Goal: Transaction & Acquisition: Book appointment/travel/reservation

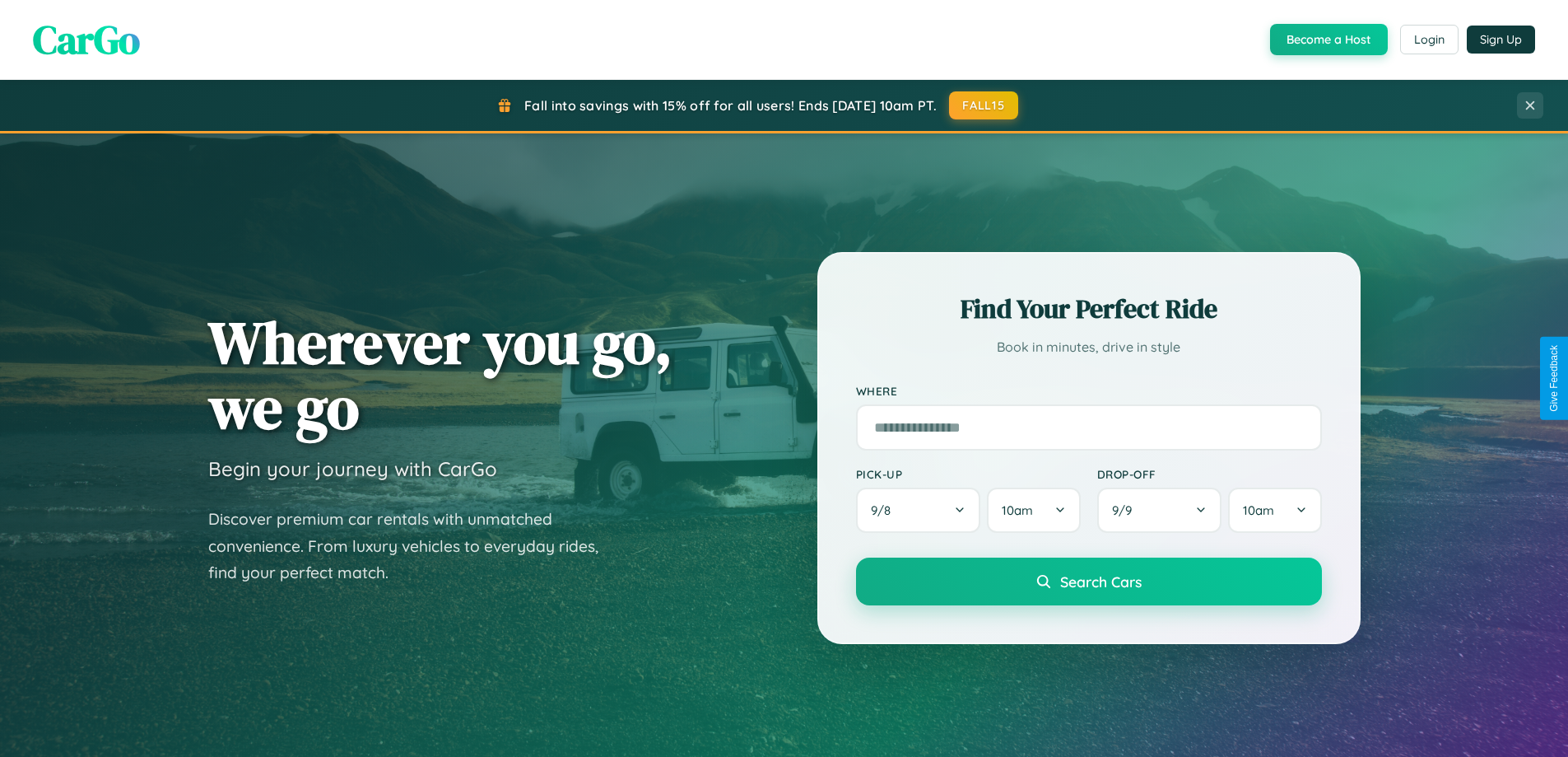
scroll to position [710, 0]
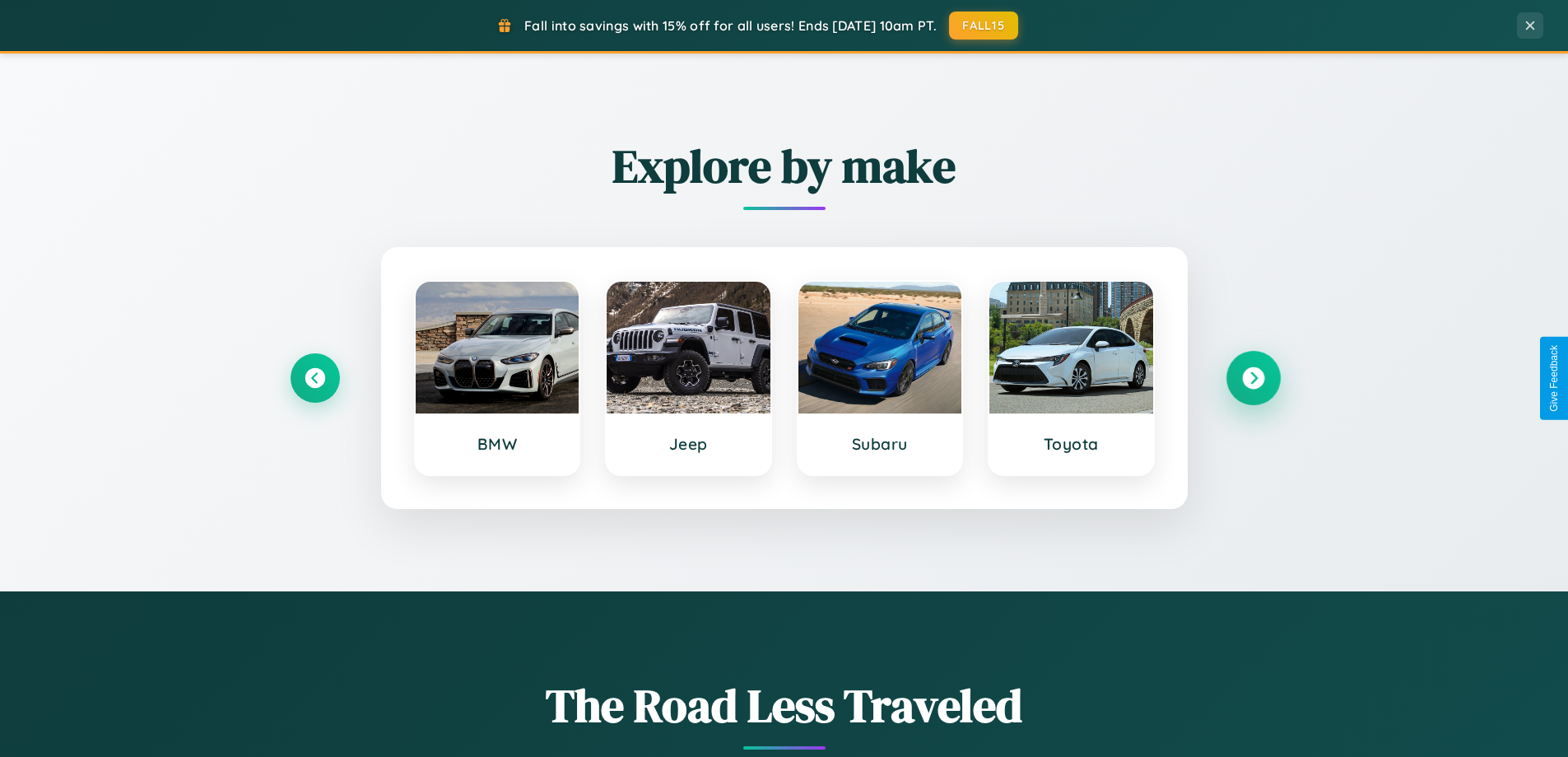
click at [1253, 378] on icon at bounding box center [1253, 378] width 22 height 22
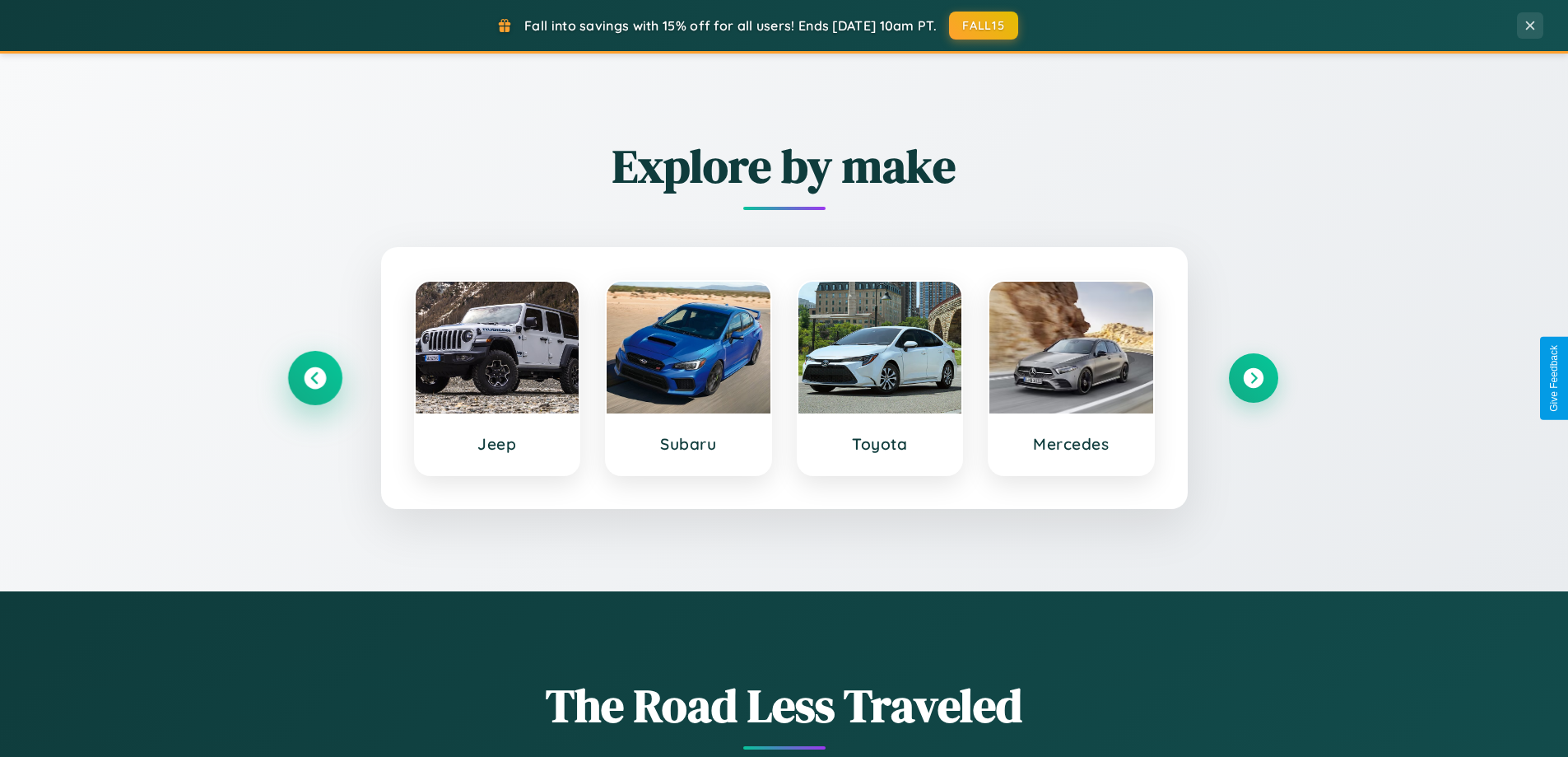
click at [315, 378] on icon at bounding box center [315, 378] width 22 height 22
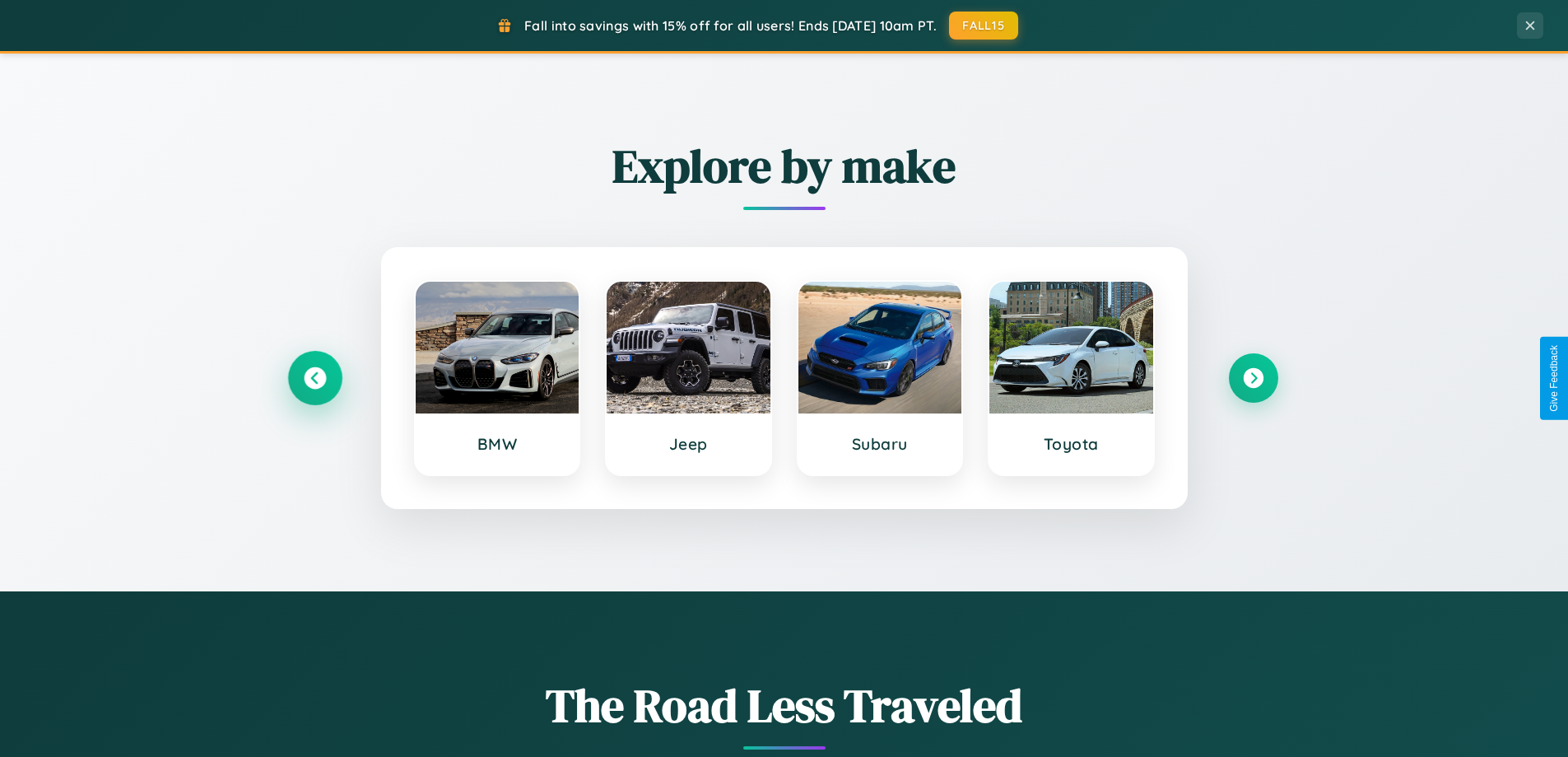
click at [315, 378] on icon at bounding box center [315, 378] width 22 height 22
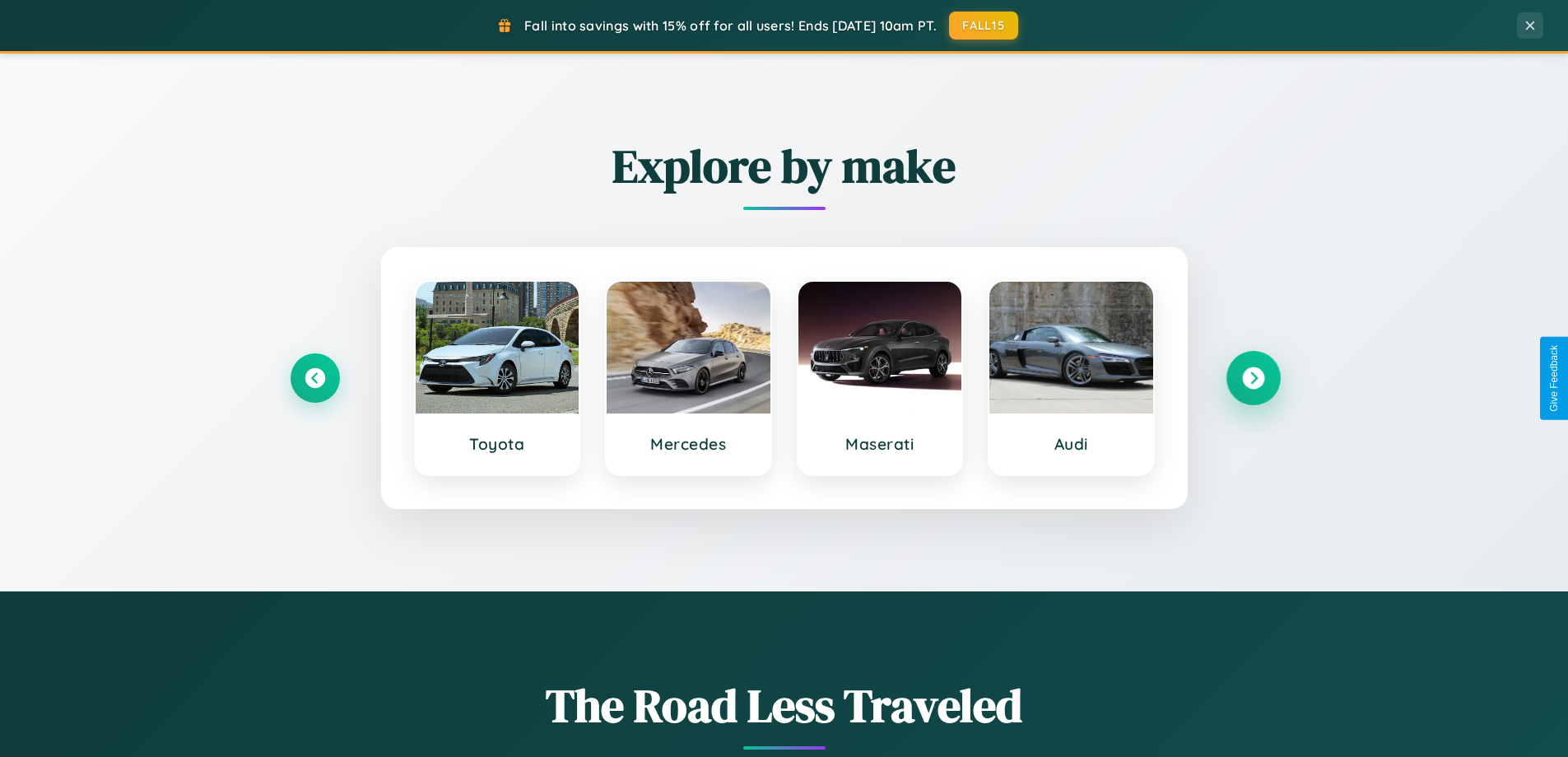
click at [1253, 378] on icon at bounding box center [1253, 378] width 22 height 22
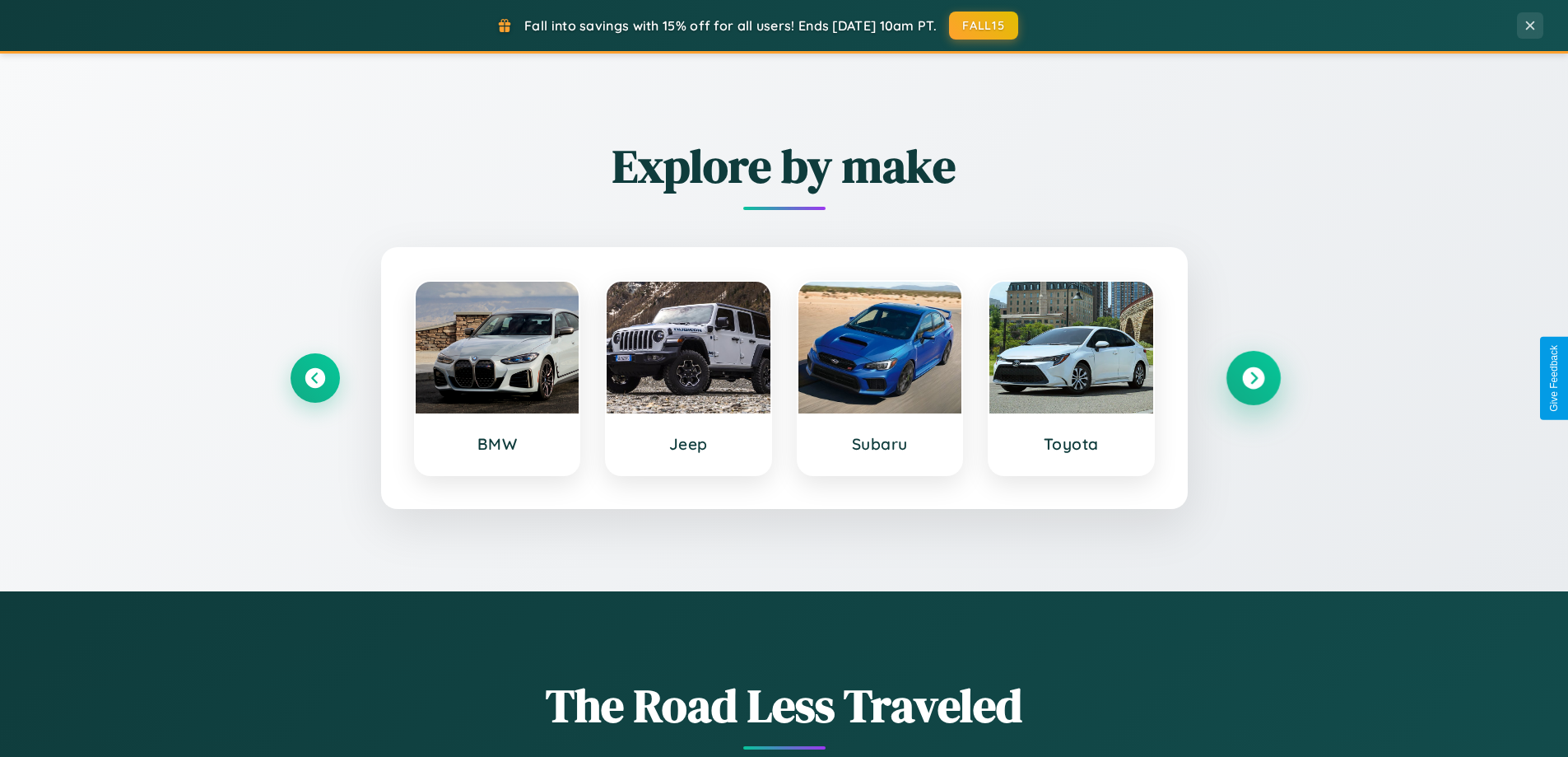
click at [1253, 378] on icon at bounding box center [1253, 378] width 22 height 22
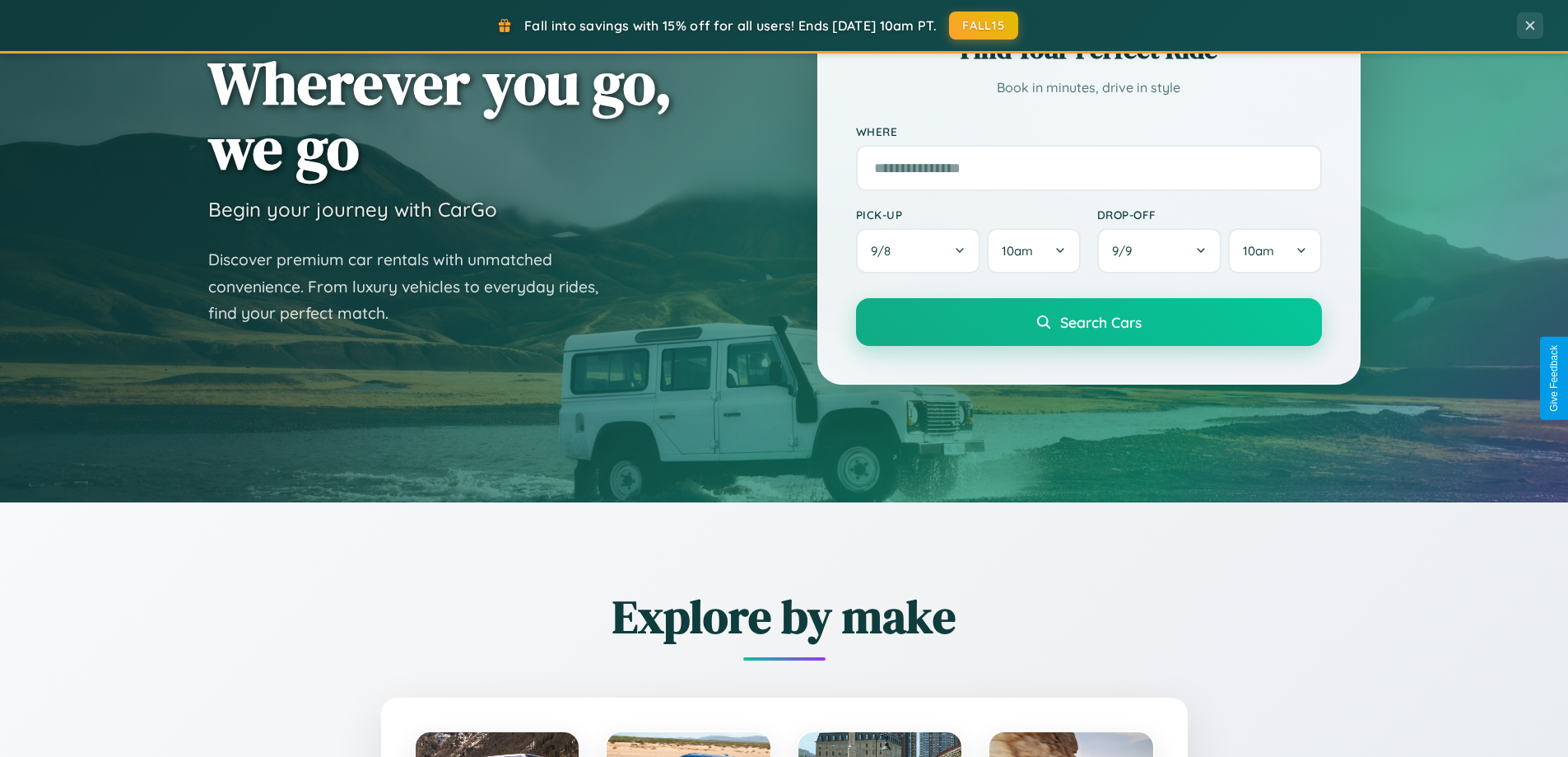
scroll to position [0, 0]
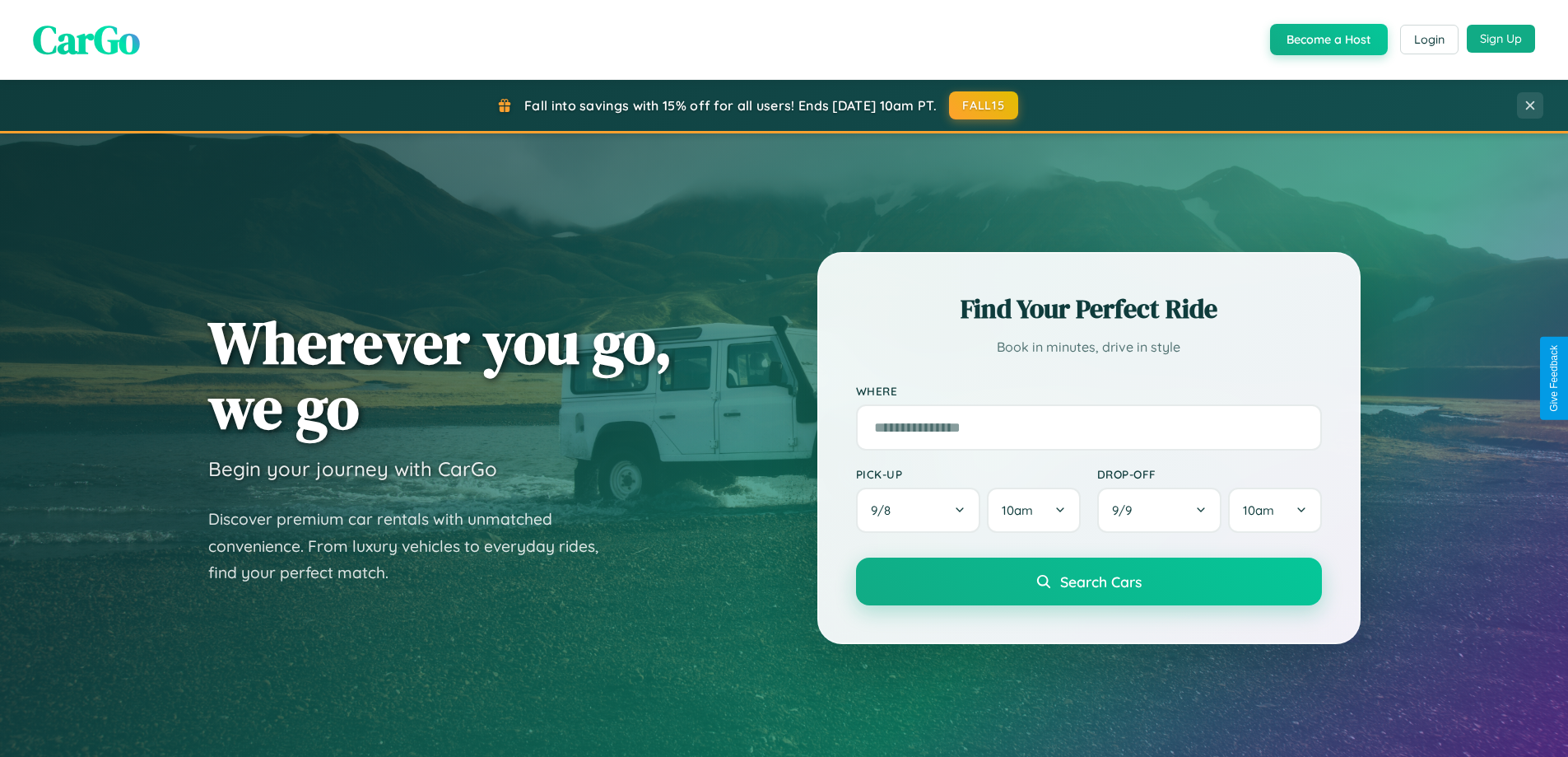
click at [1501, 39] on button "Sign Up" at bounding box center [1501, 38] width 68 height 28
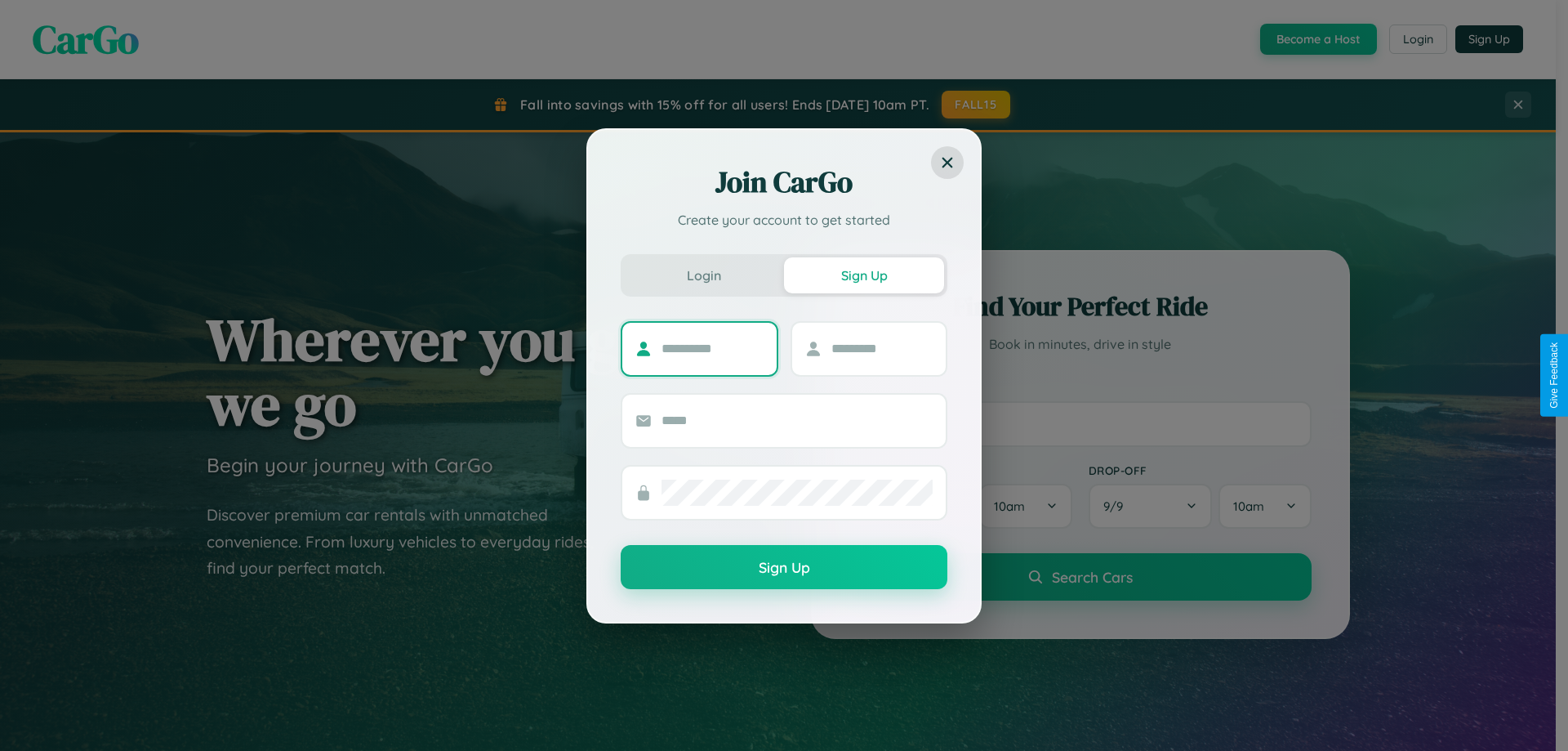
click at [712, 348] on input "text" at bounding box center [712, 348] width 102 height 26
type input "*****"
click at [881, 348] on input "text" at bounding box center [883, 348] width 102 height 26
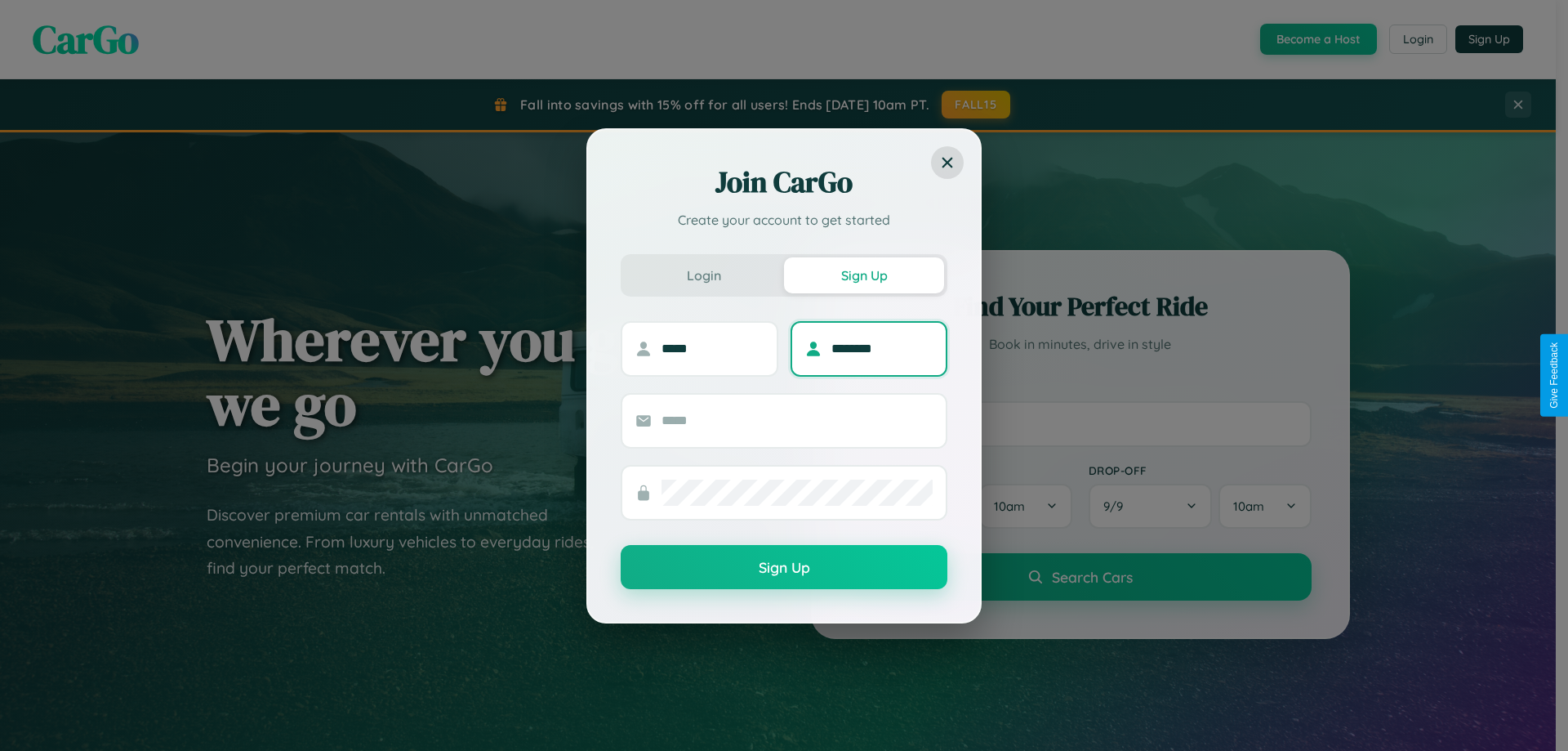
type input "********"
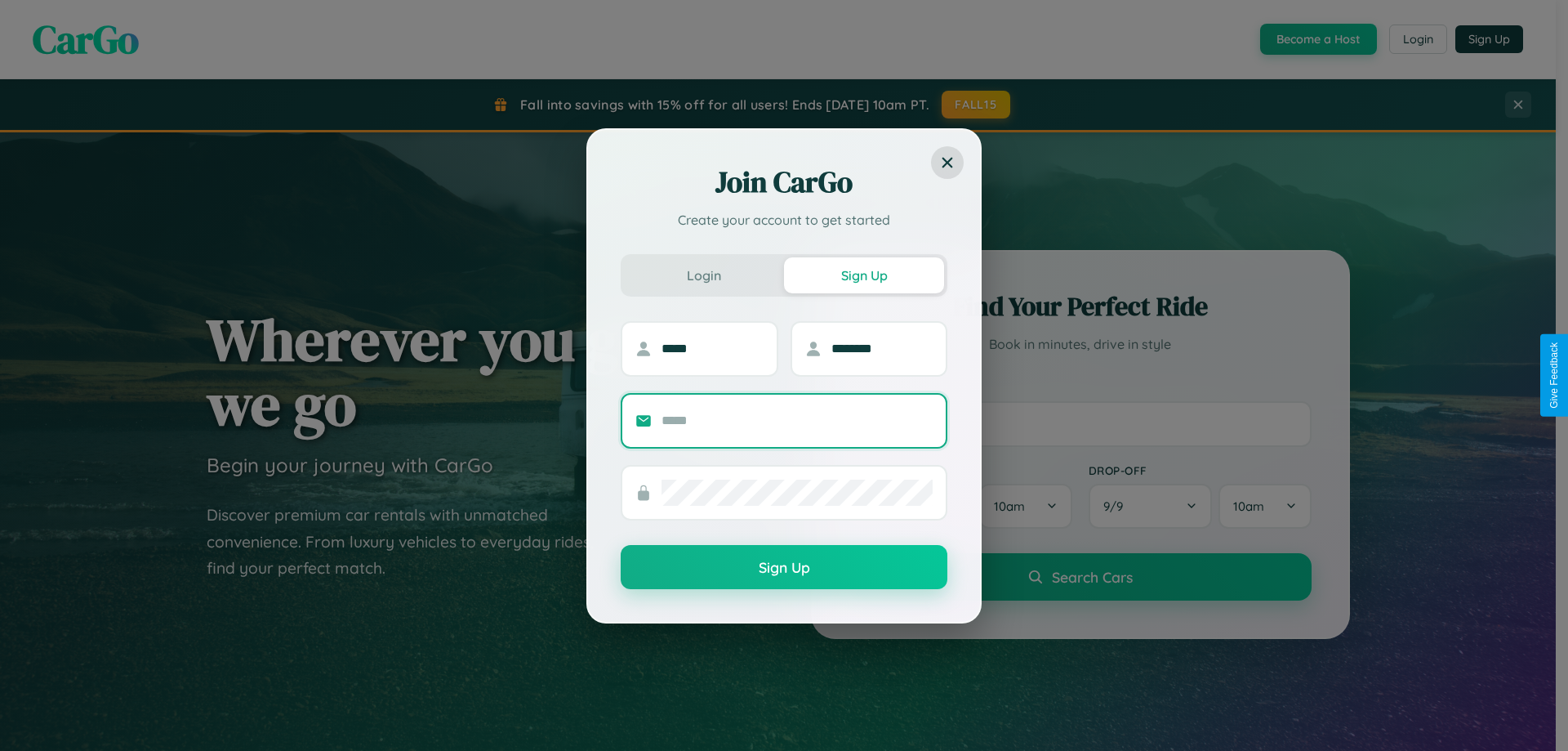
click at [797, 420] on input "text" at bounding box center [797, 420] width 271 height 26
type input "**********"
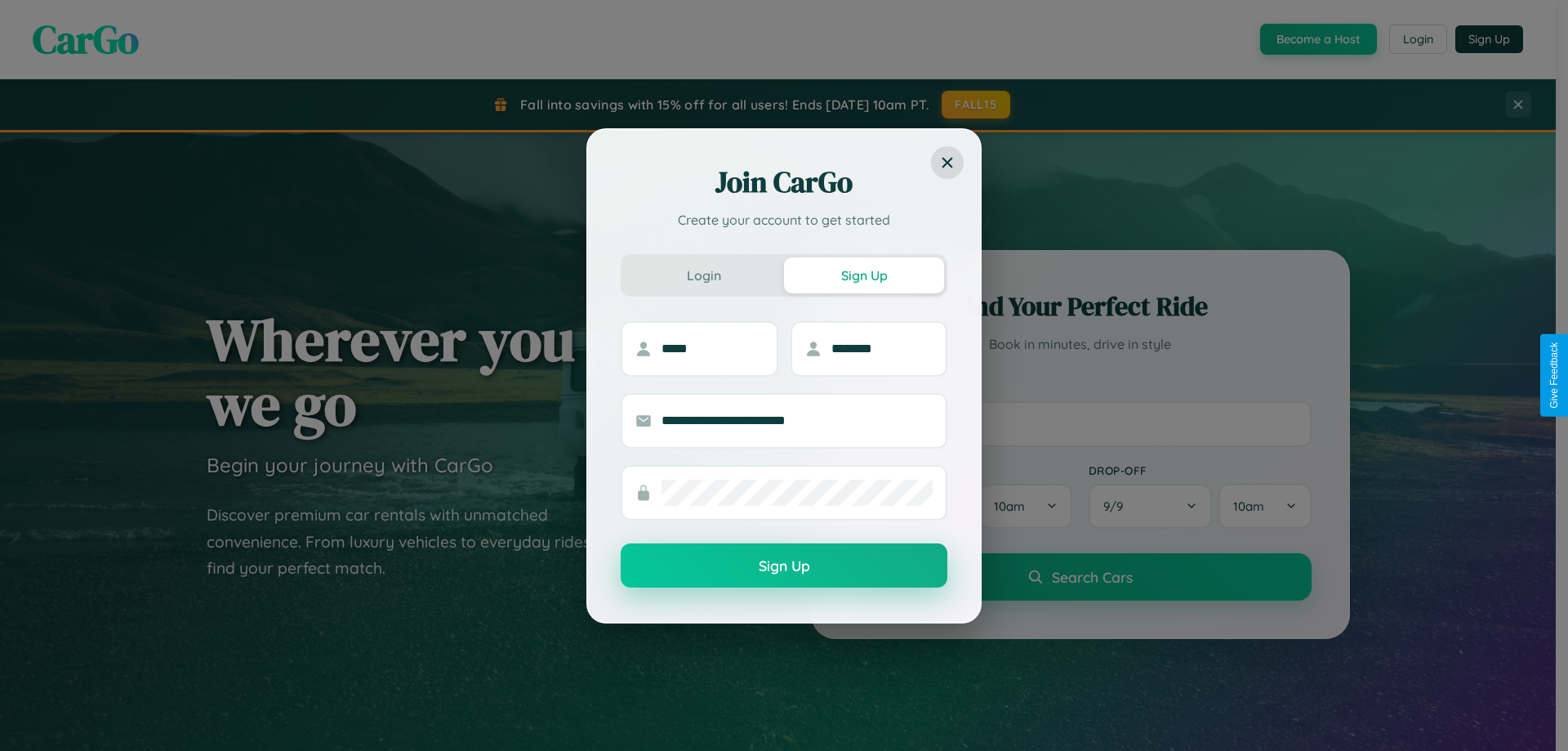
click at [784, 566] on button "Sign Up" at bounding box center [783, 566] width 326 height 44
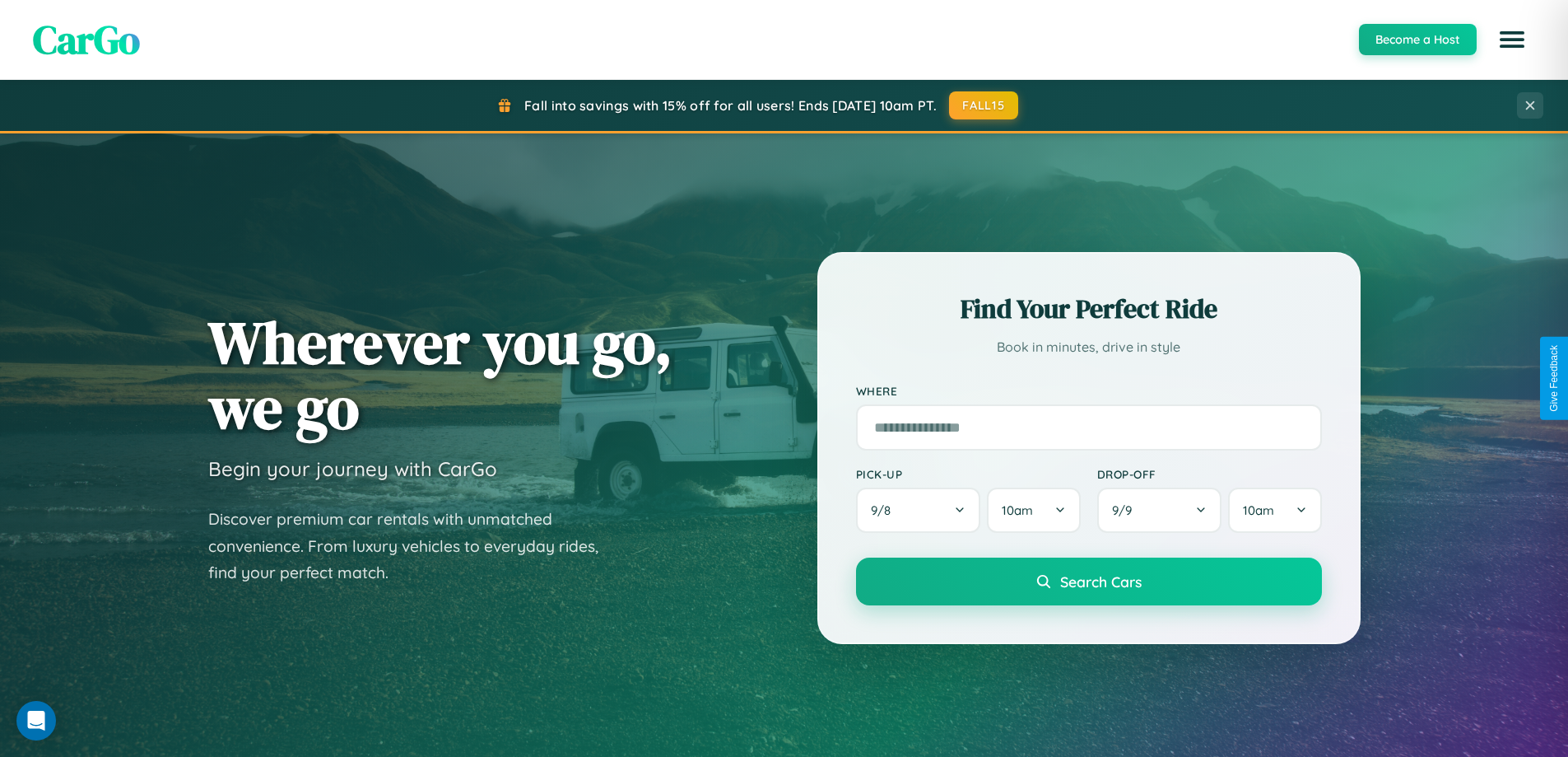
scroll to position [2647, 0]
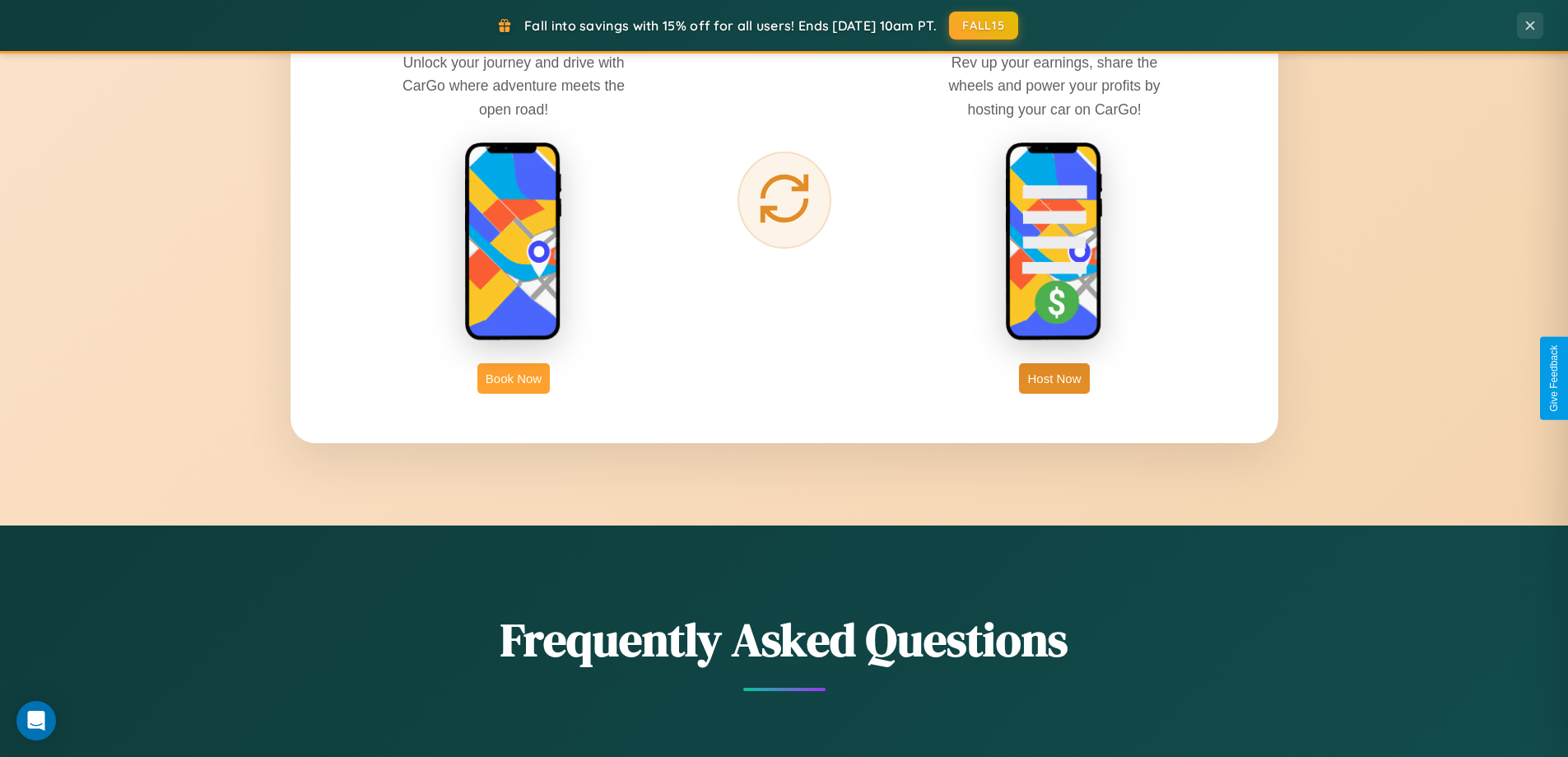
click at [513, 378] on button "Book Now" at bounding box center [513, 378] width 72 height 30
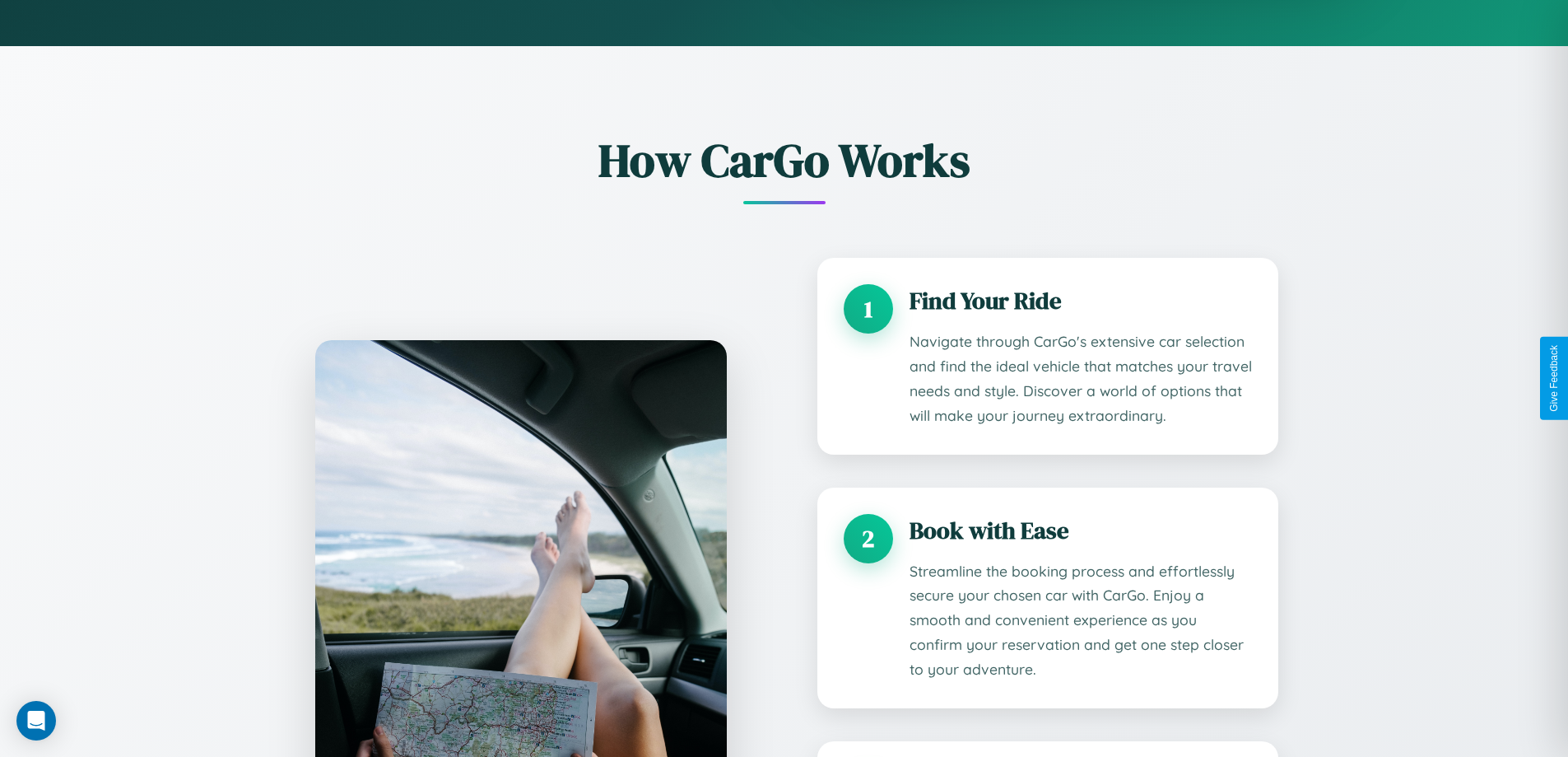
scroll to position [1373, 0]
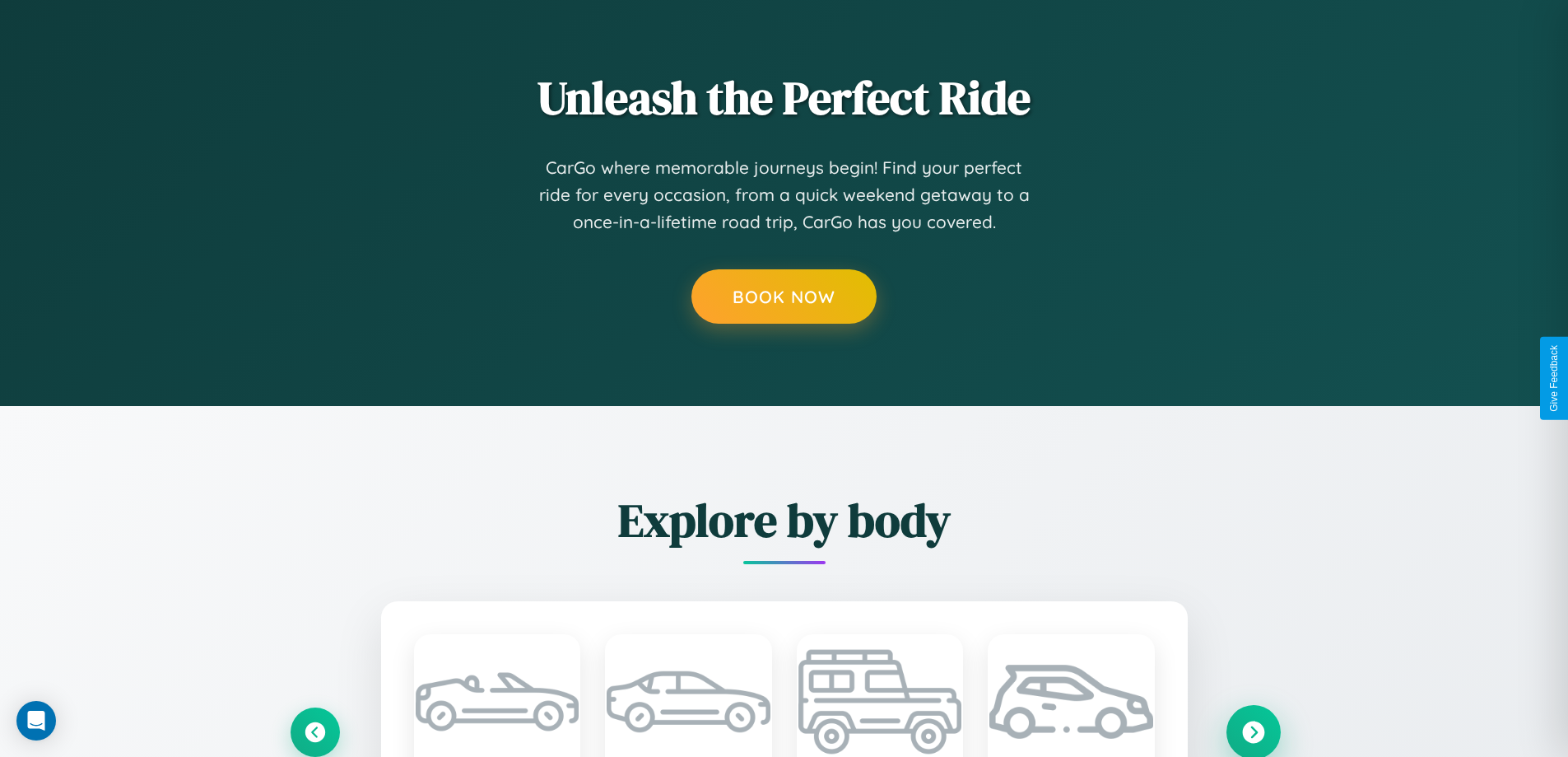
click at [1253, 732] on icon at bounding box center [1253, 732] width 22 height 22
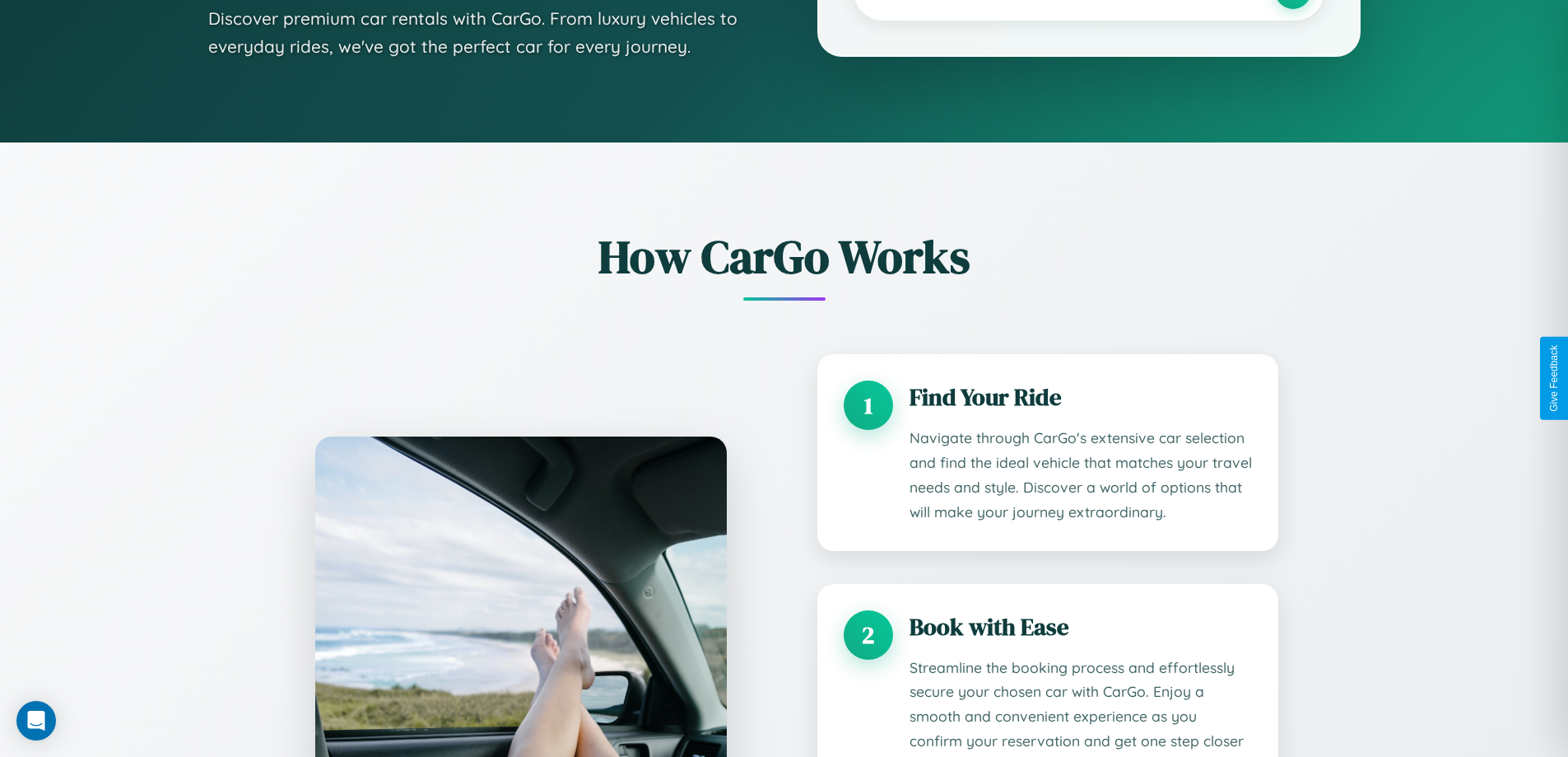
scroll to position [1372, 0]
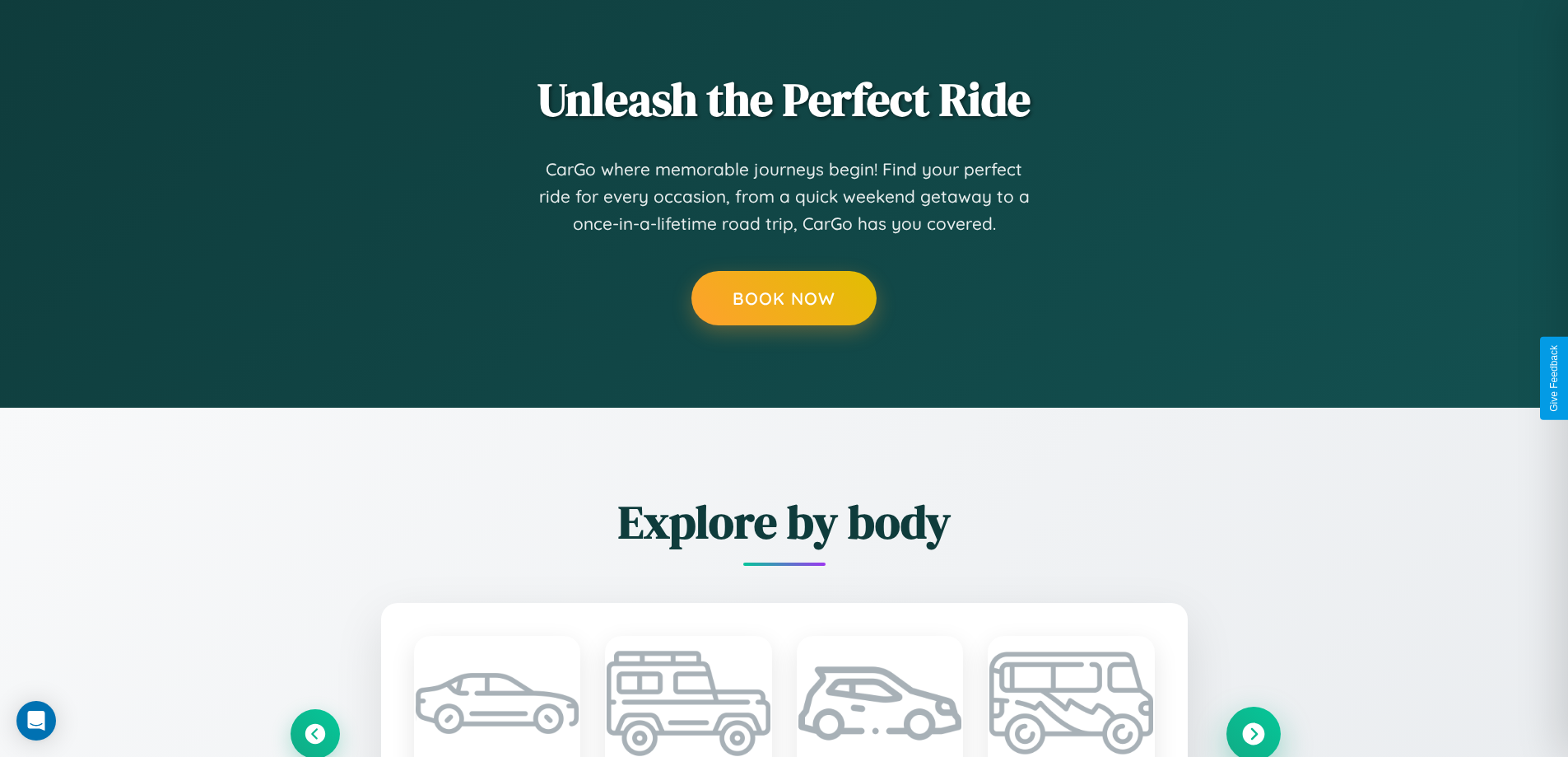
click at [1253, 732] on icon at bounding box center [1253, 733] width 22 height 22
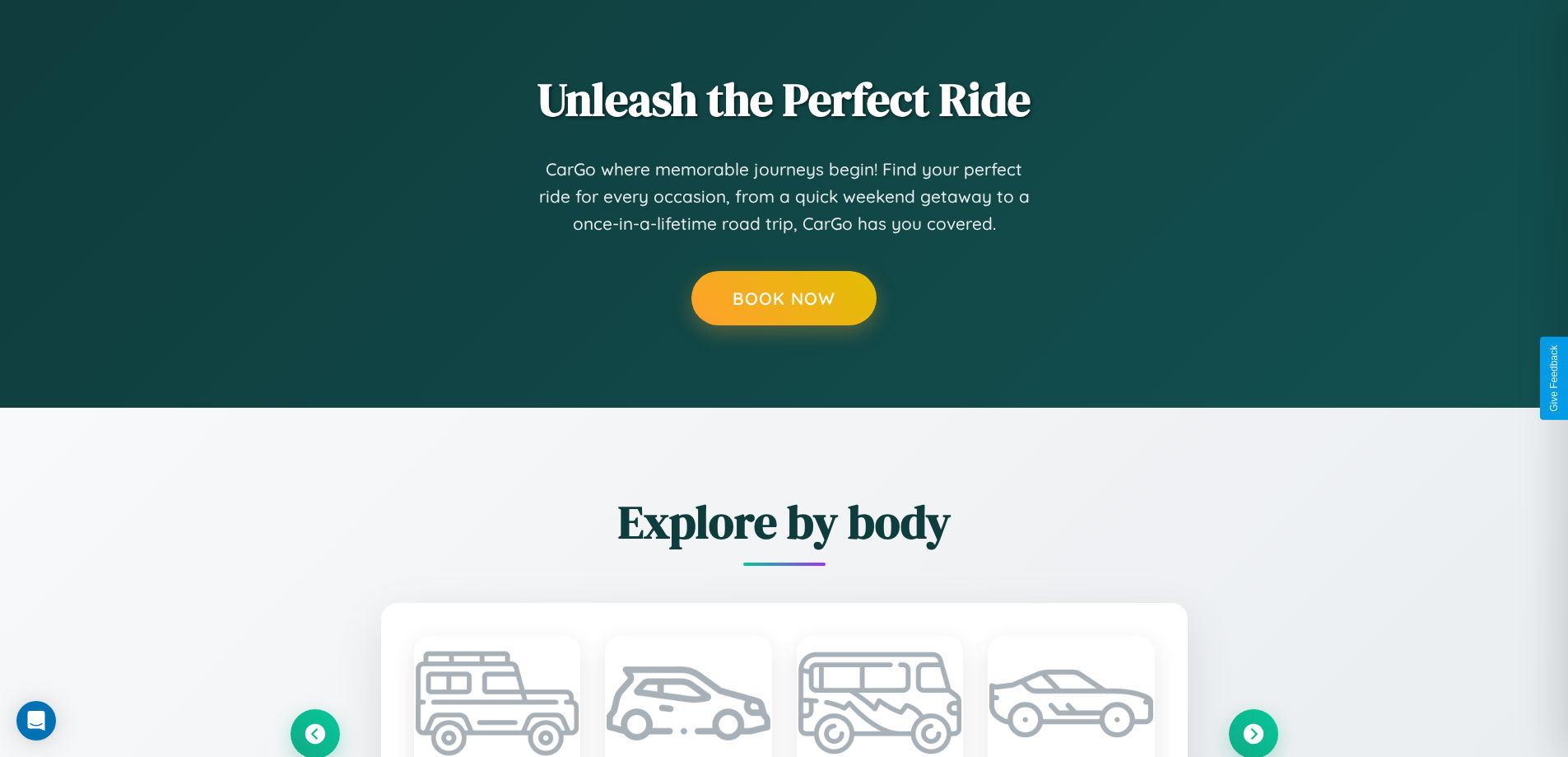
scroll to position [0, 0]
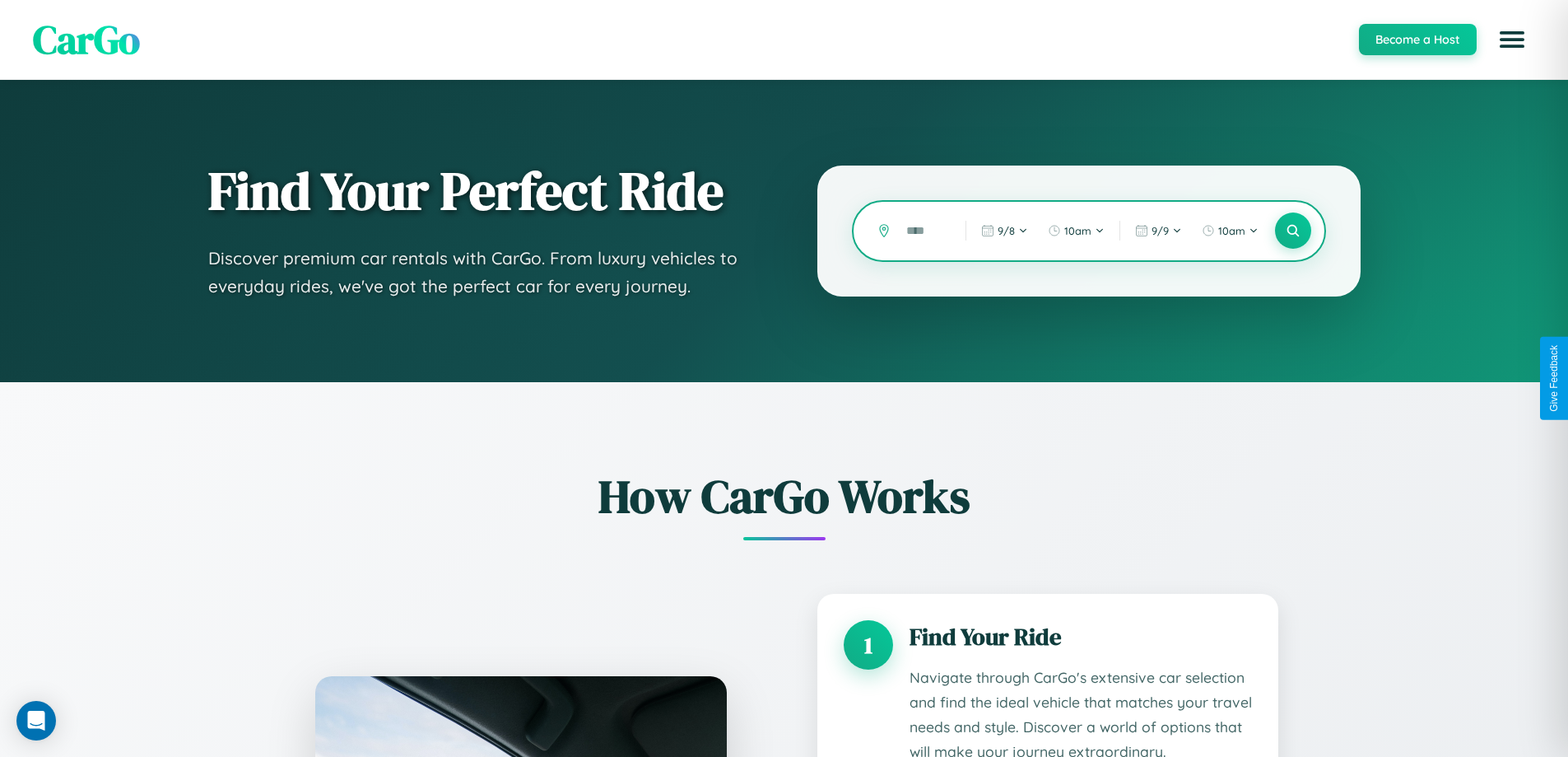
click at [924, 231] on input "text" at bounding box center [923, 231] width 51 height 29
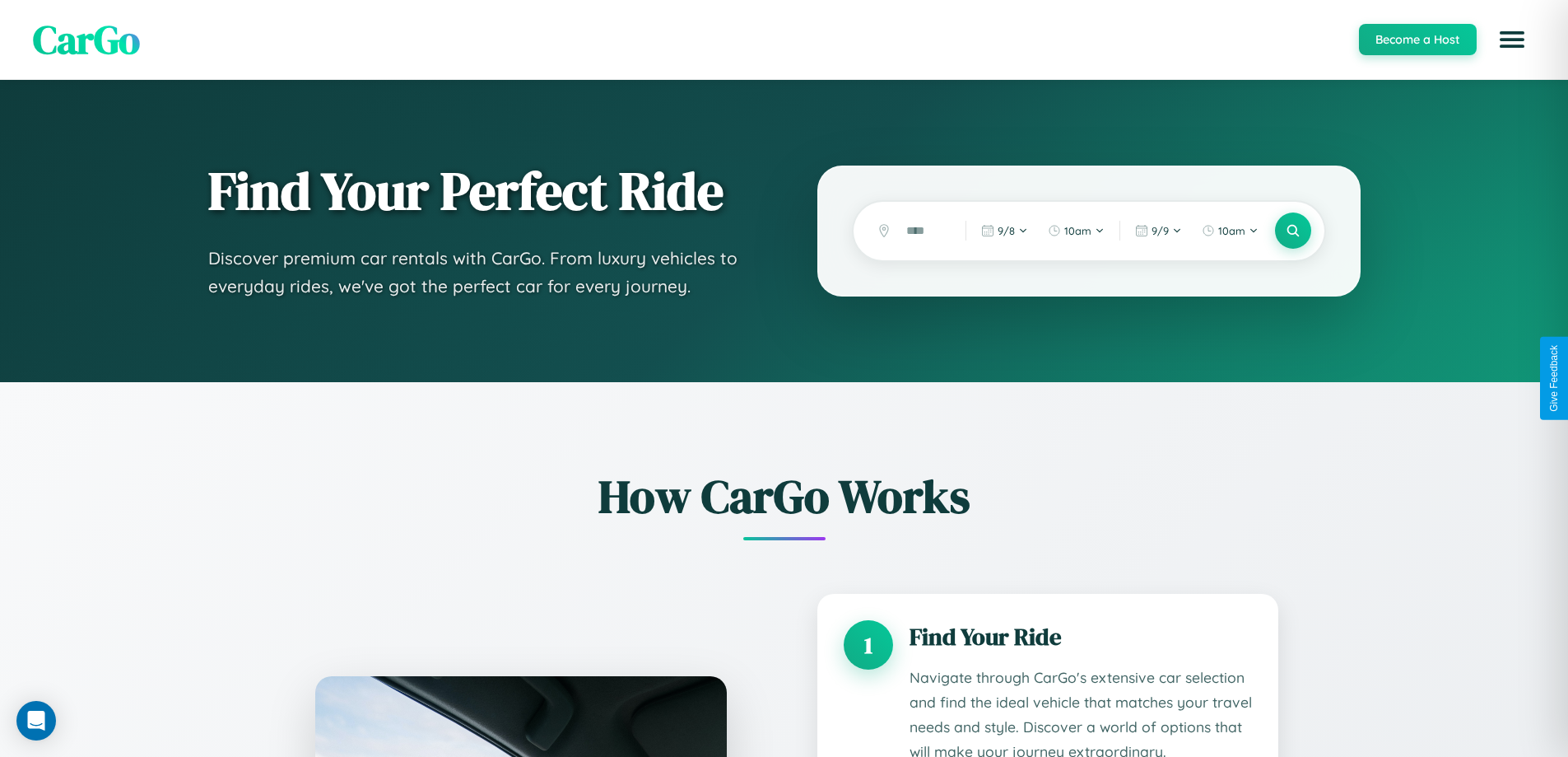
scroll to position [1373, 0]
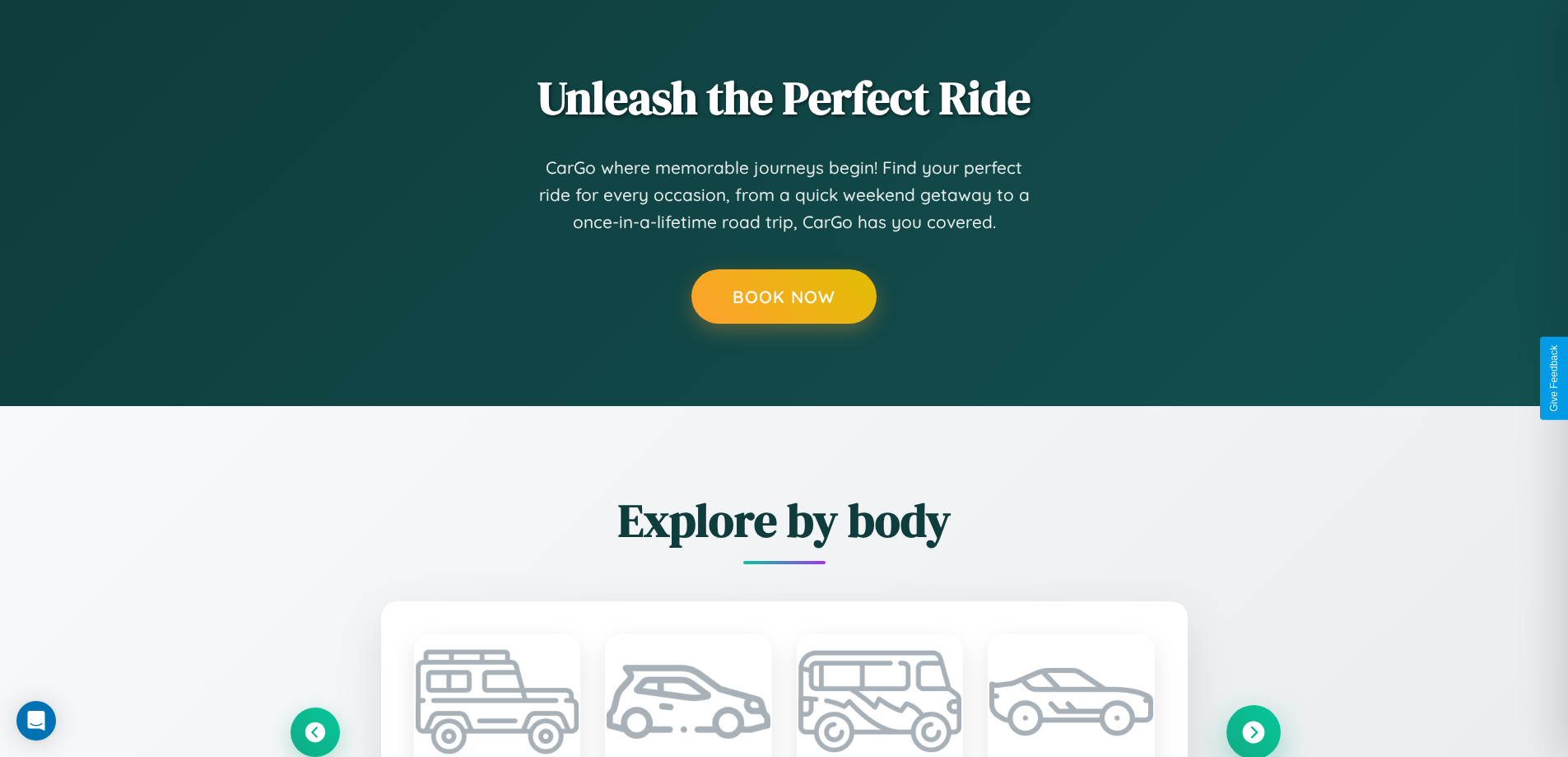
click at [1253, 731] on icon at bounding box center [1253, 732] width 22 height 22
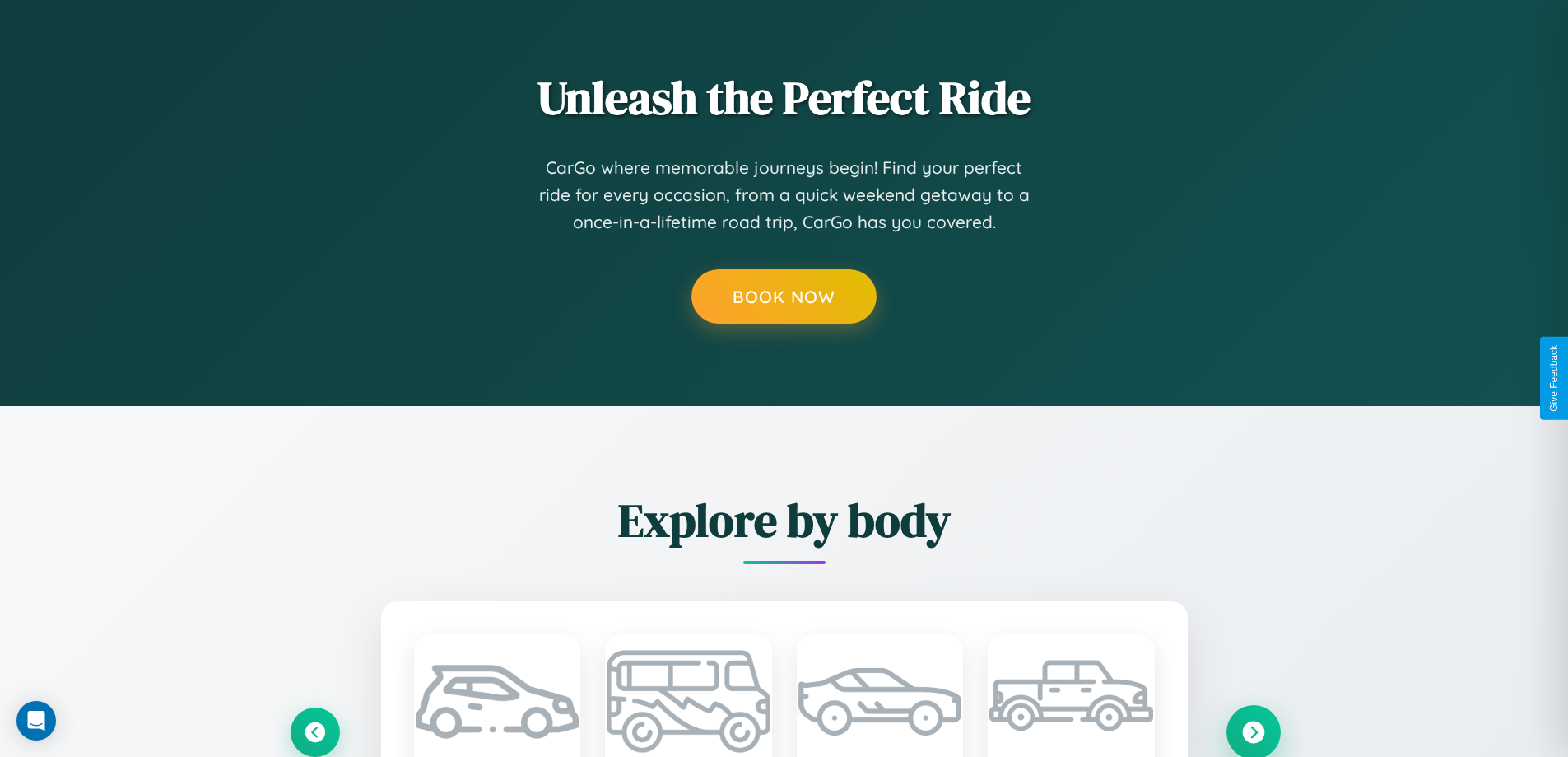
click at [1253, 732] on icon at bounding box center [1253, 732] width 22 height 22
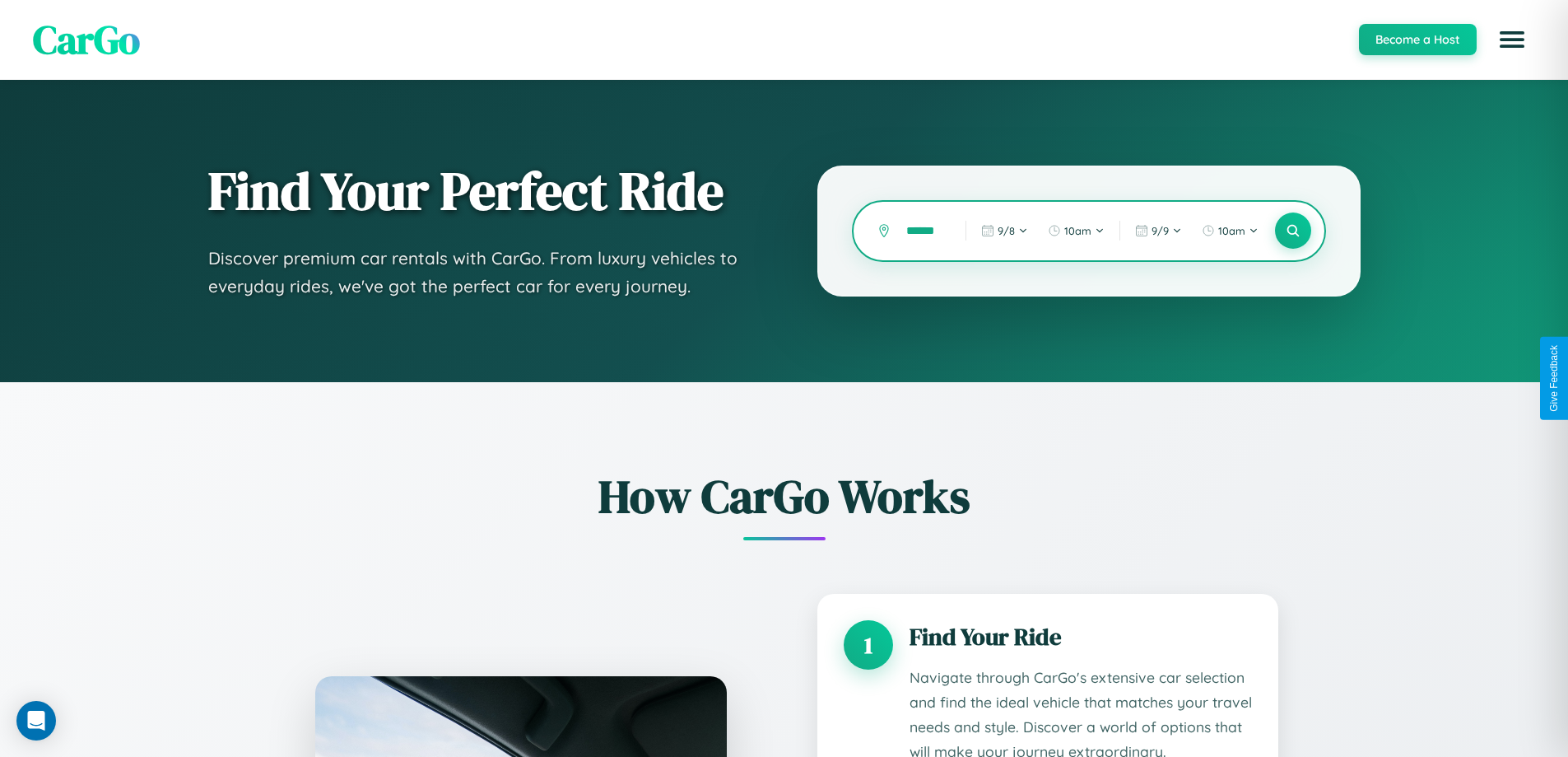
scroll to position [0, 3]
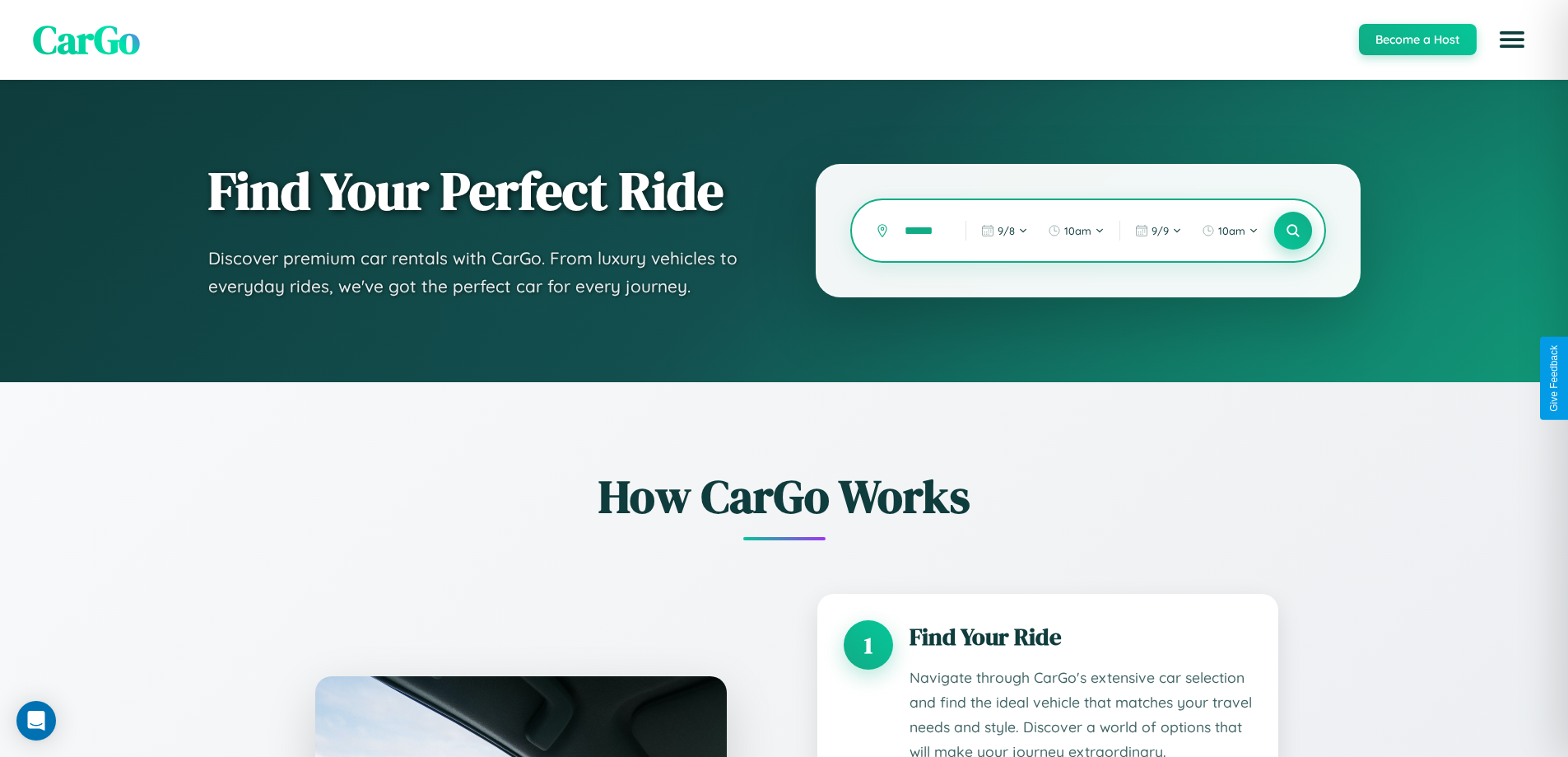
type input "******"
click at [1293, 231] on icon at bounding box center [1293, 231] width 16 height 16
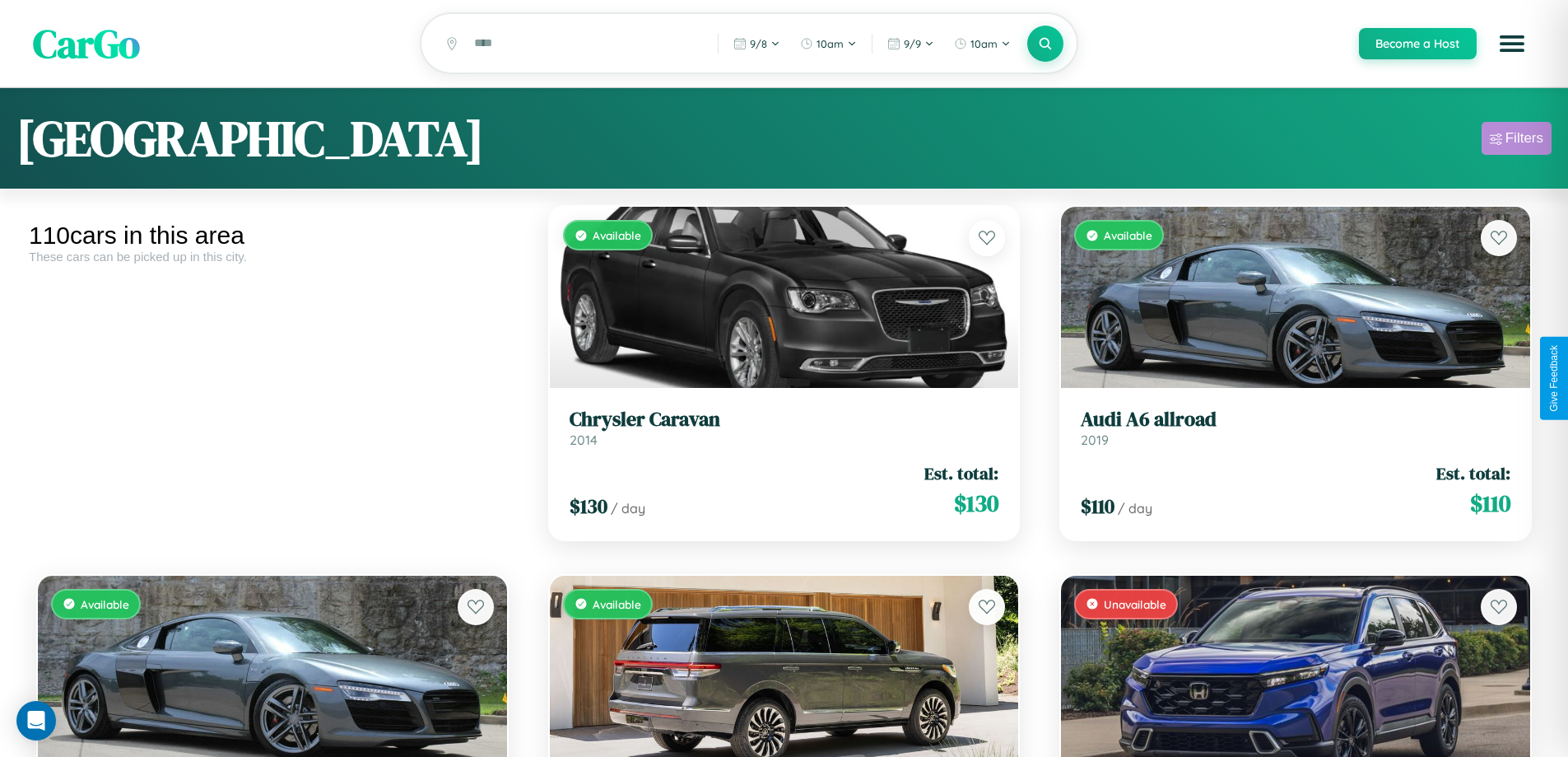
click at [1517, 141] on div "Filters" at bounding box center [1524, 139] width 38 height 17
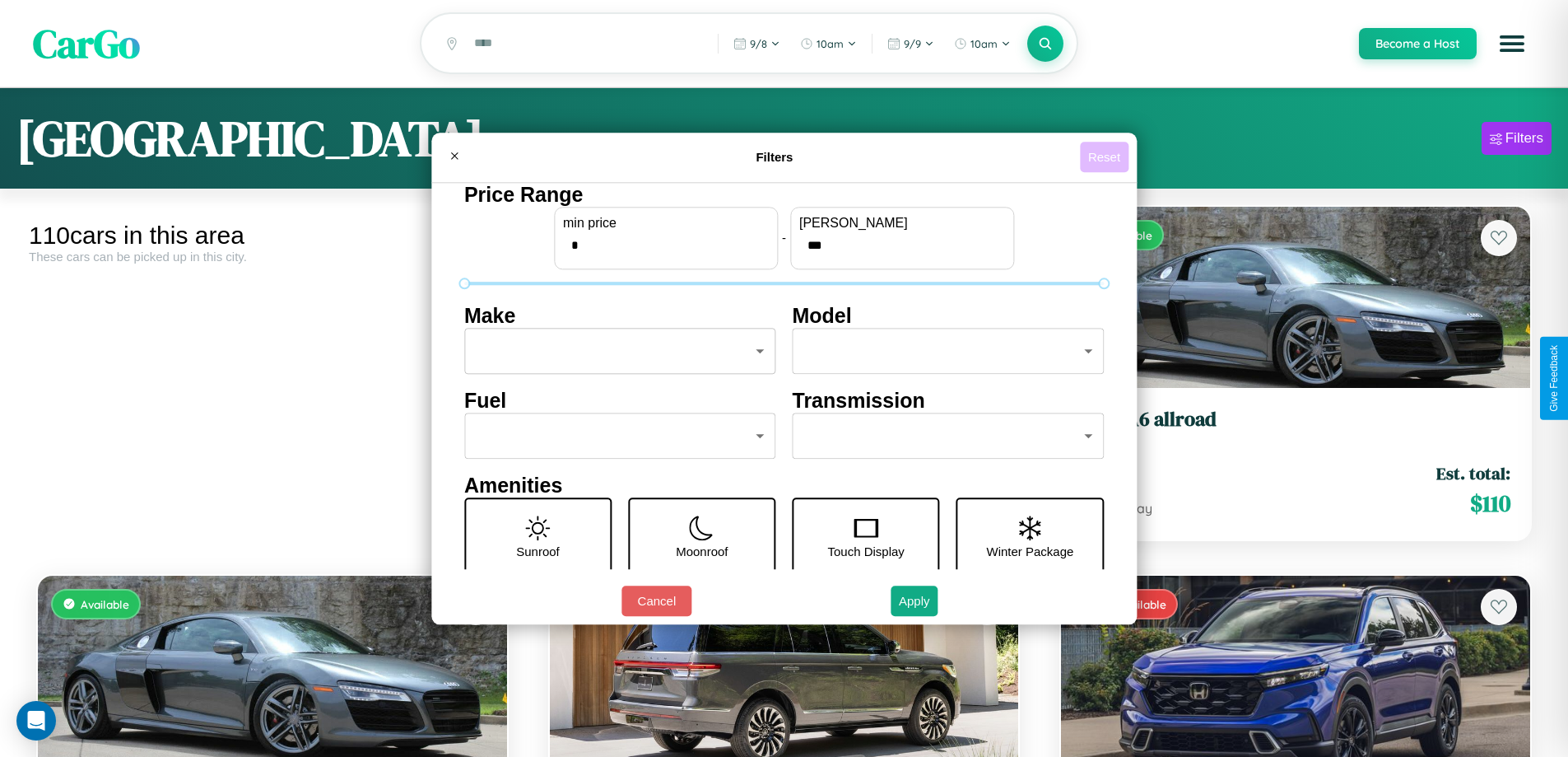
click at [1107, 157] on button "Reset" at bounding box center [1104, 157] width 49 height 30
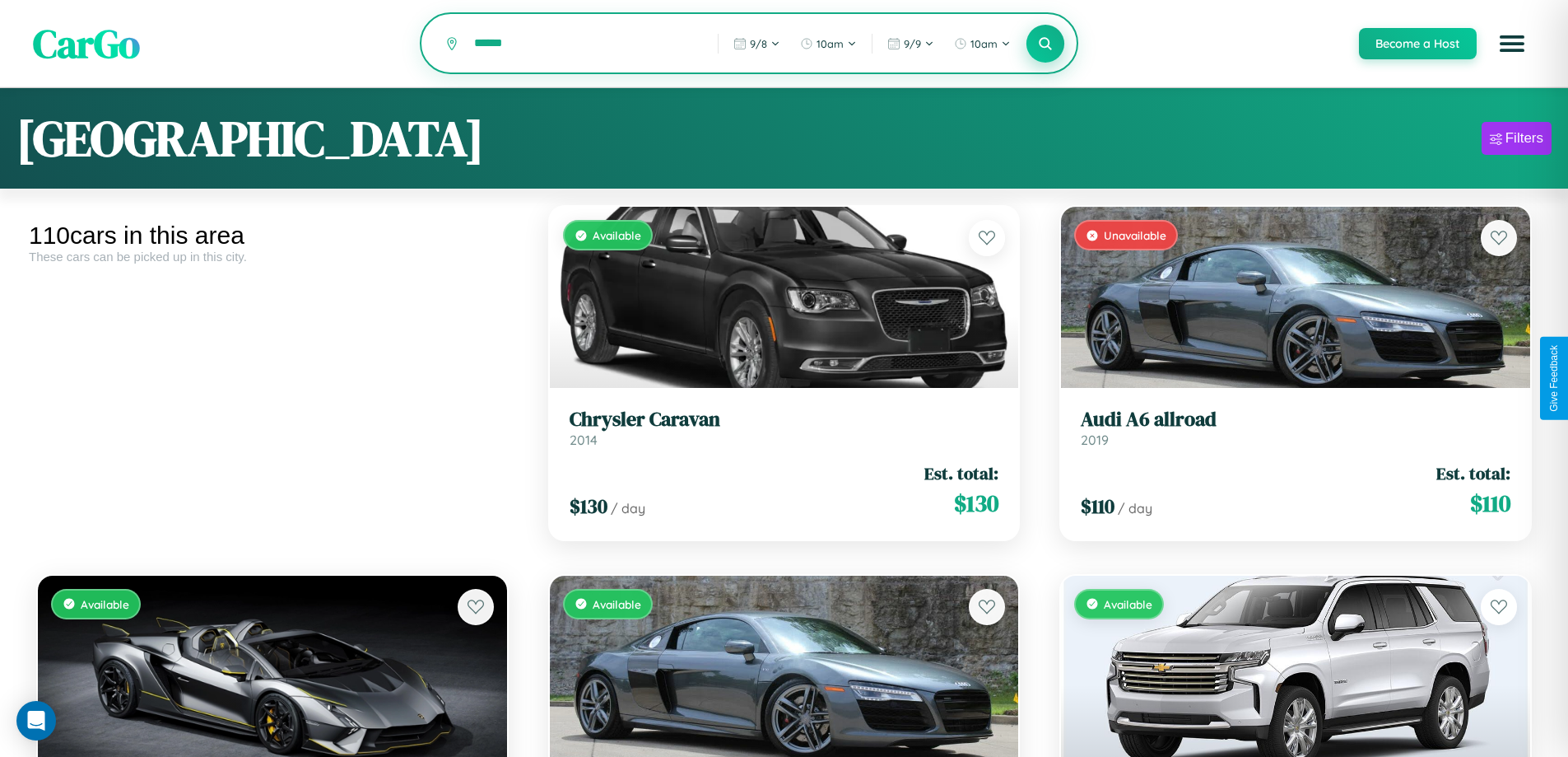
type input "******"
click at [1044, 45] on icon at bounding box center [1046, 43] width 16 height 16
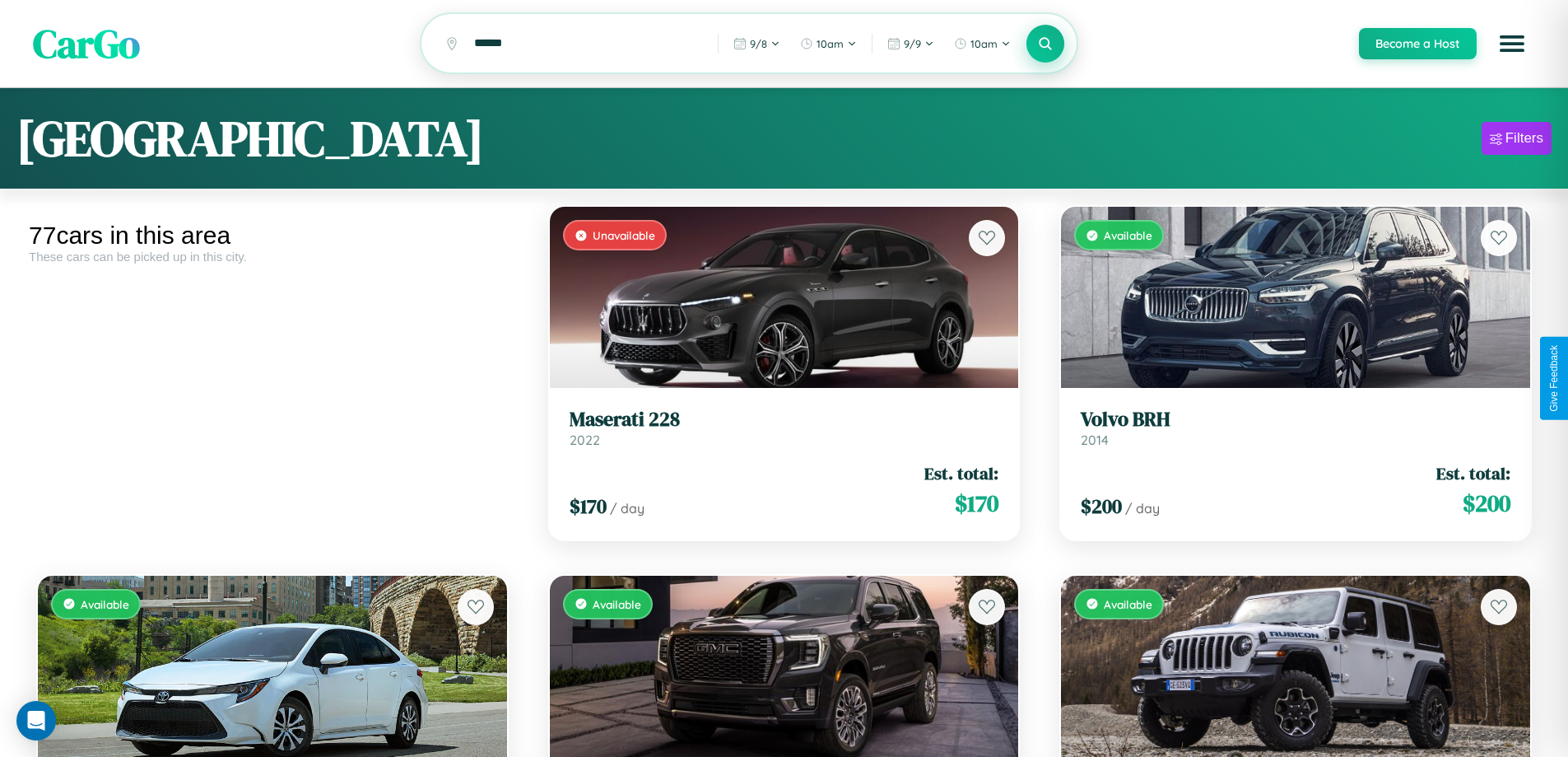
scroll to position [4720, 0]
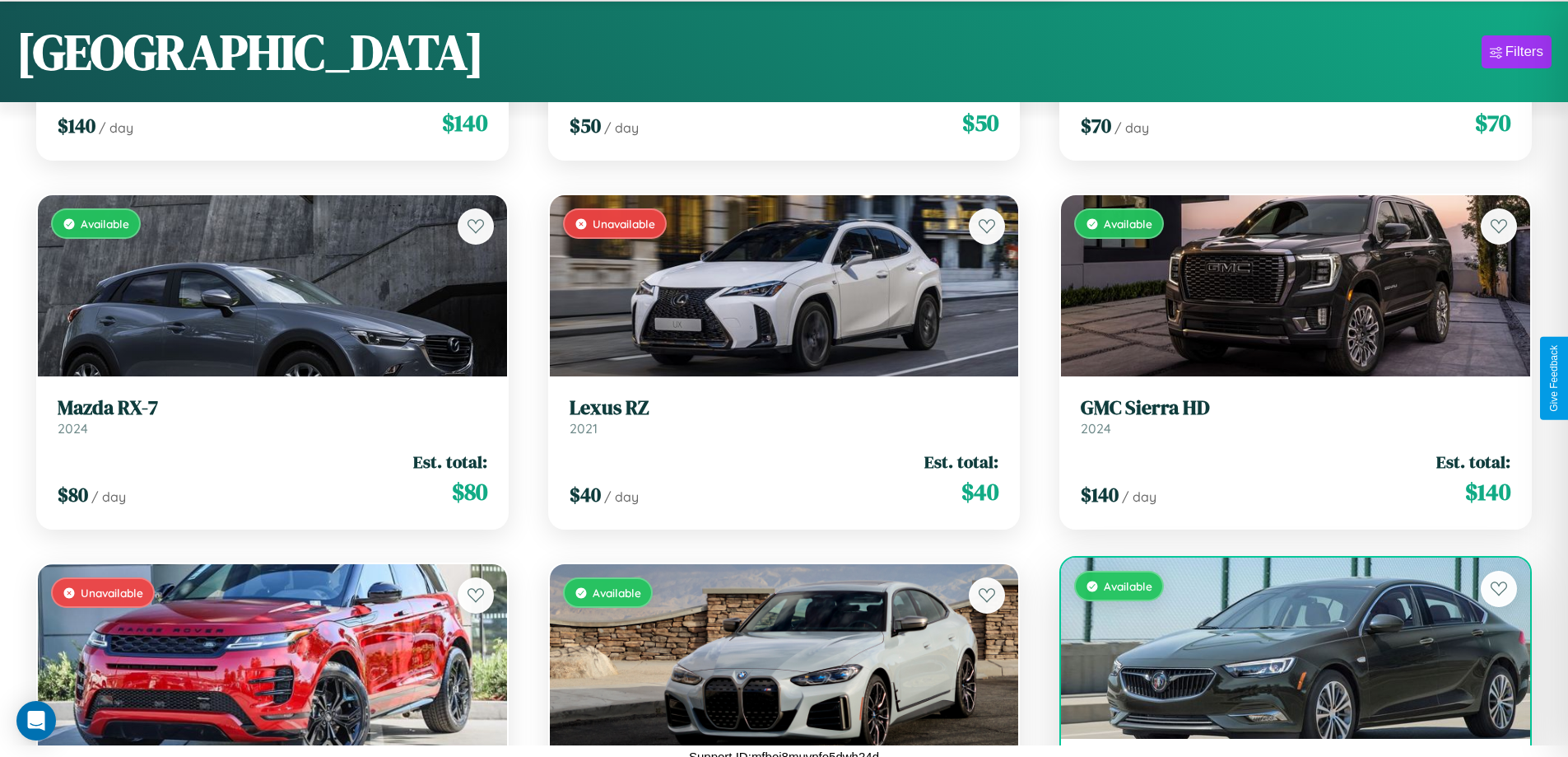
click at [1285, 658] on div "Available" at bounding box center [1296, 648] width 470 height 181
click at [1285, 651] on div "Available" at bounding box center [1296, 648] width 470 height 181
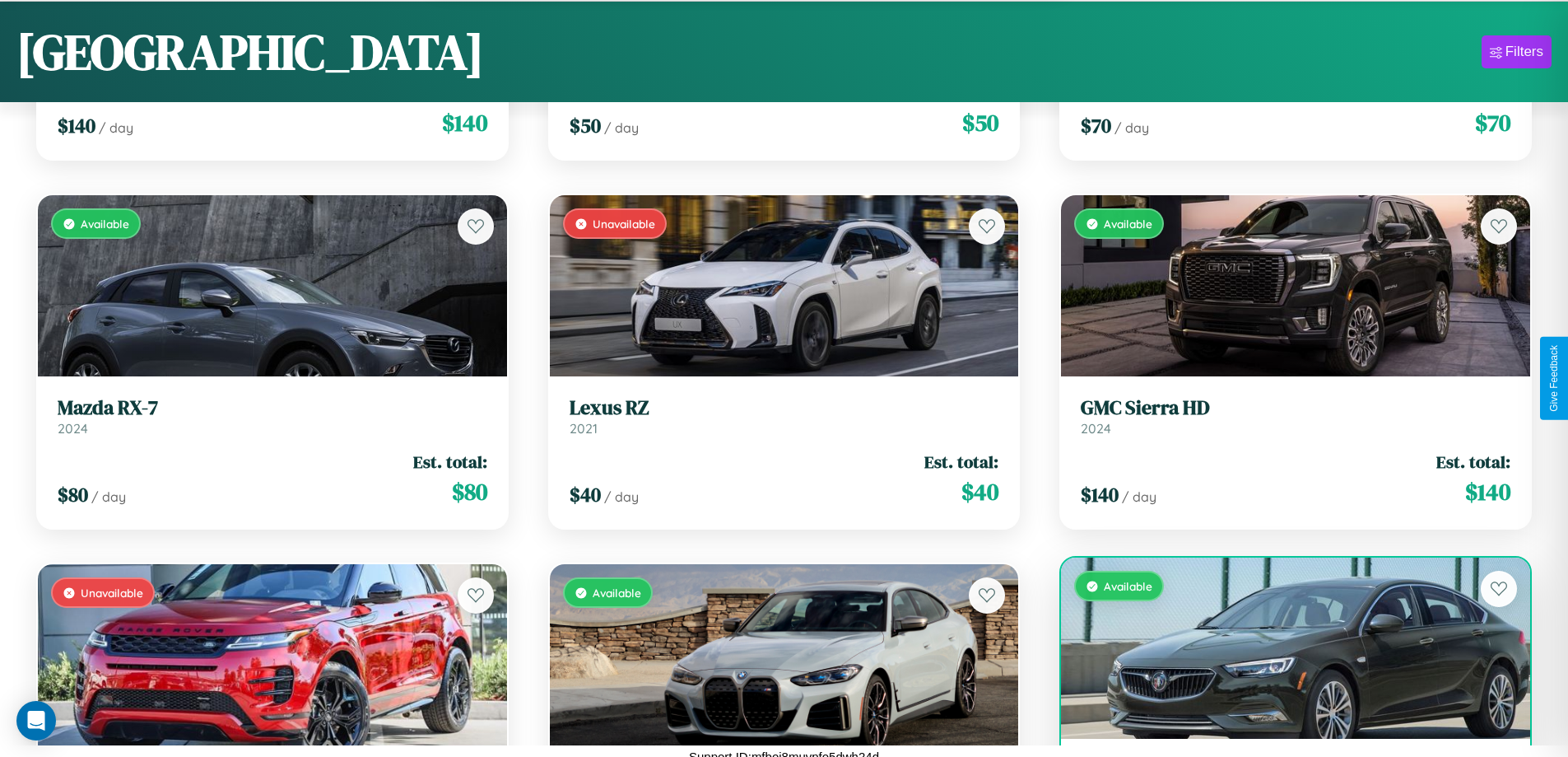
click at [1285, 651] on div "Available" at bounding box center [1296, 648] width 470 height 181
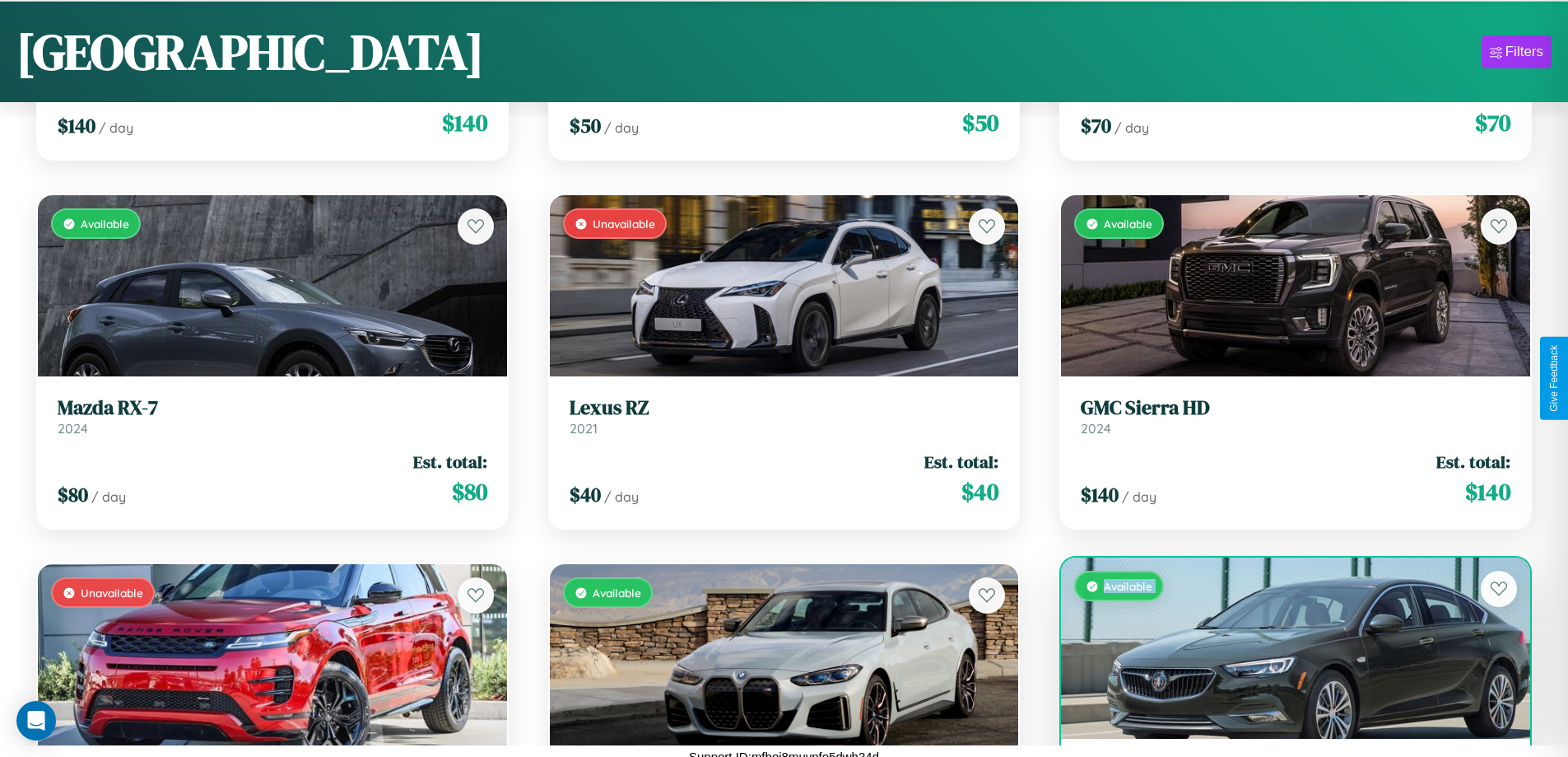
click at [1285, 651] on div "Available" at bounding box center [1296, 648] width 470 height 181
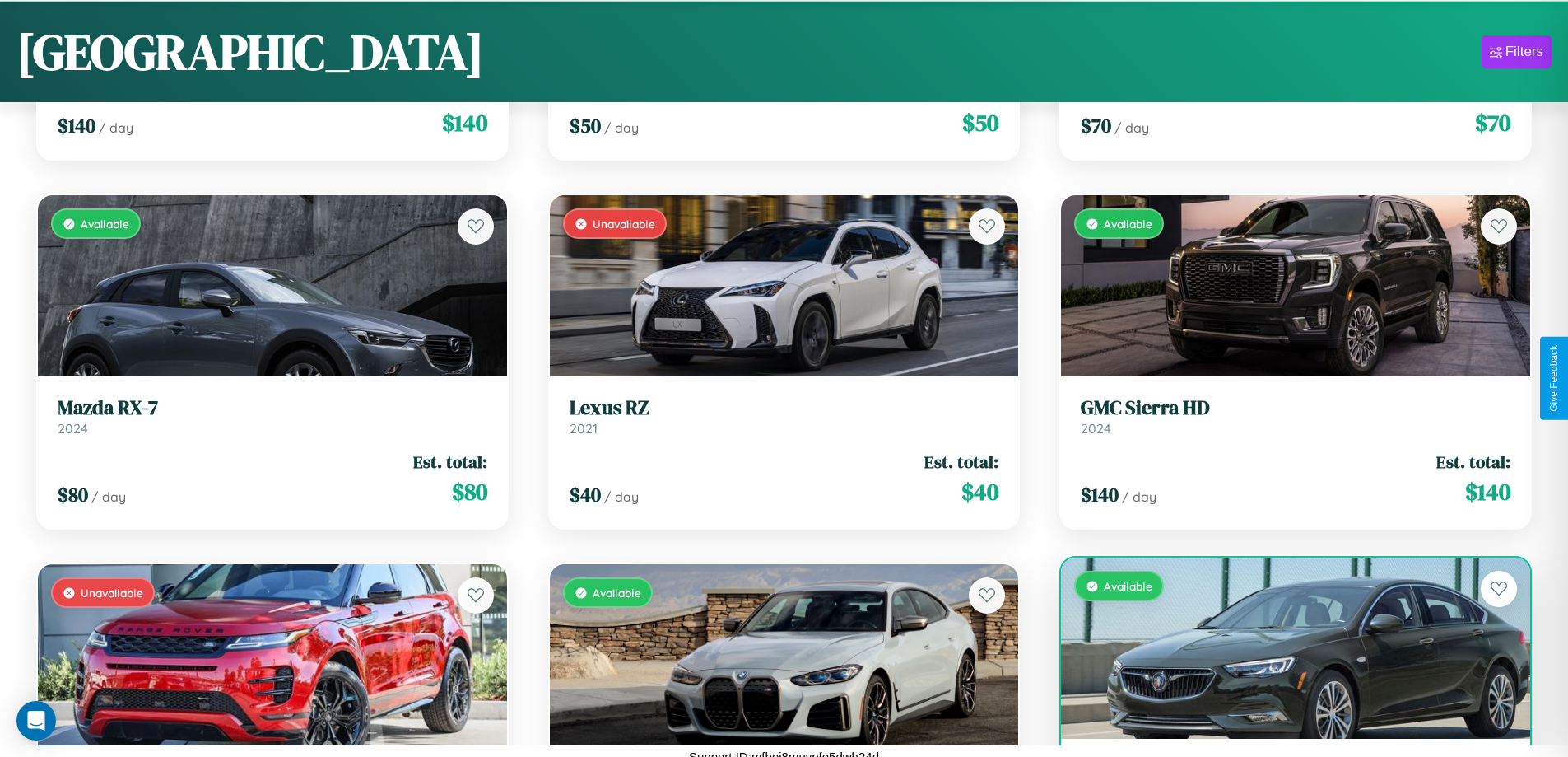
click at [1285, 651] on div "Available" at bounding box center [1296, 648] width 470 height 181
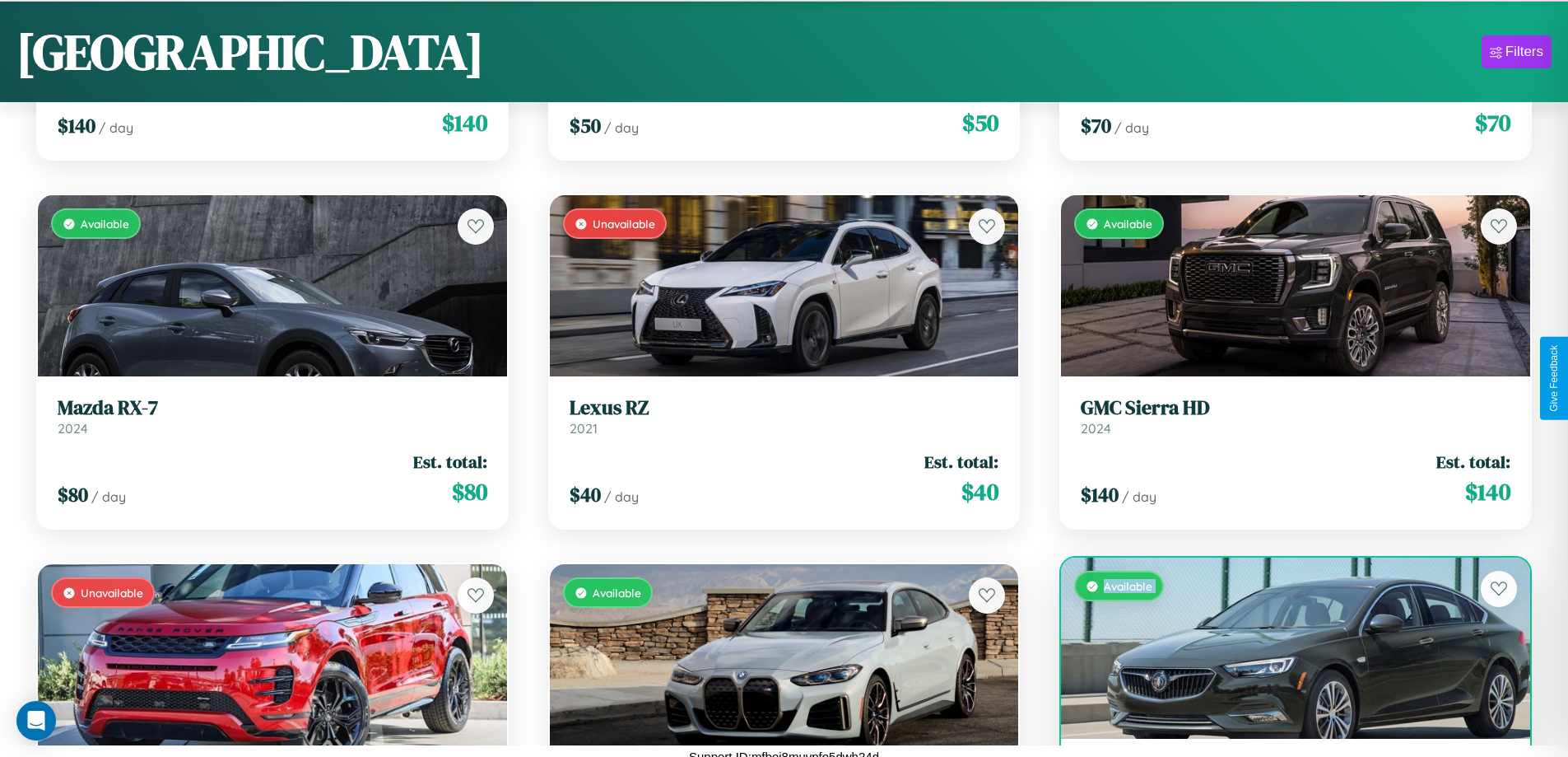
click at [1285, 651] on div "Available" at bounding box center [1296, 648] width 470 height 181
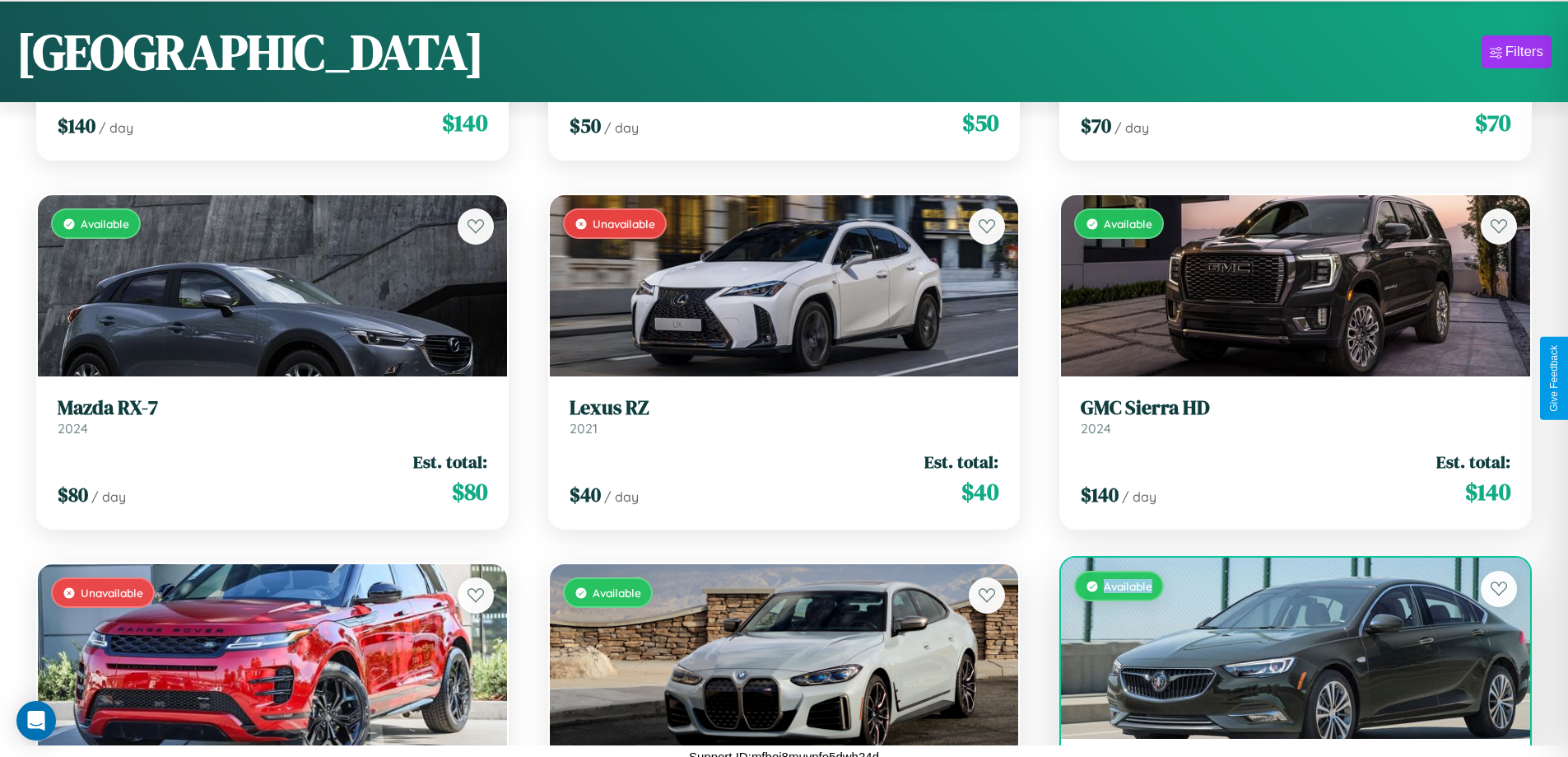
scroll to position [77, 0]
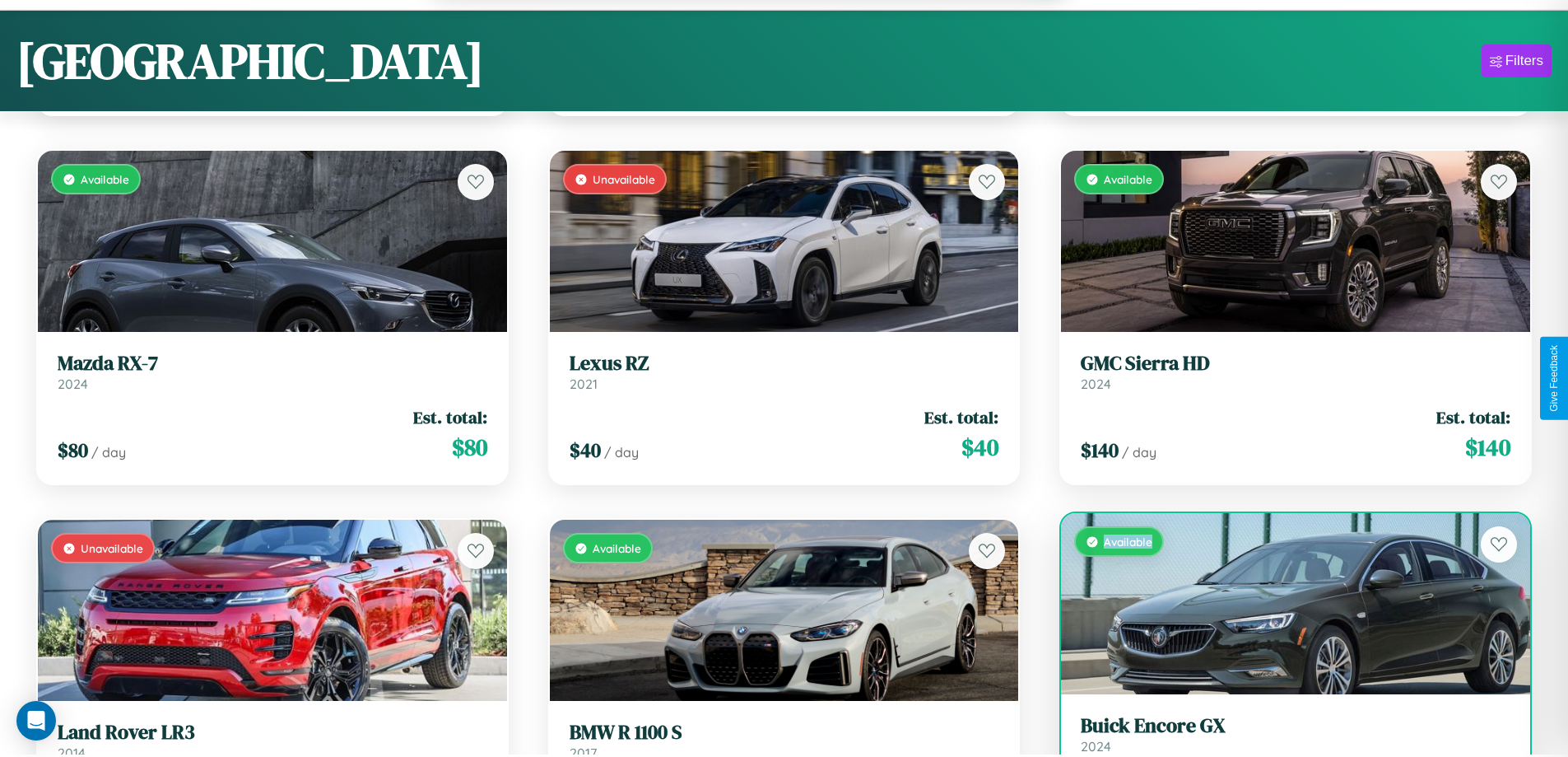
click at [1285, 737] on h3 "Buick Encore GX" at bounding box center [1295, 726] width 430 height 24
